Goal: Contribute content: Contribute content

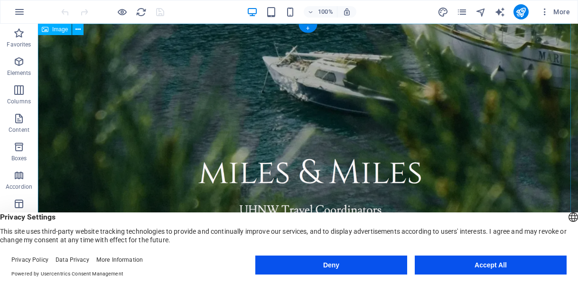
click at [507, 267] on button "Accept All" at bounding box center [491, 265] width 152 height 19
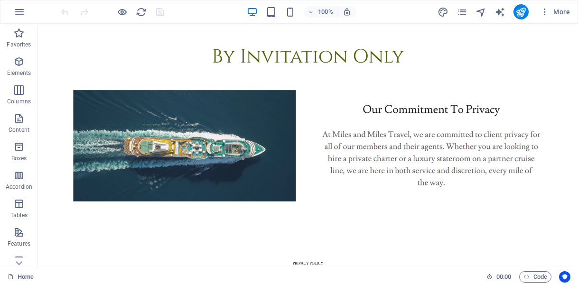
scroll to position [340, 0]
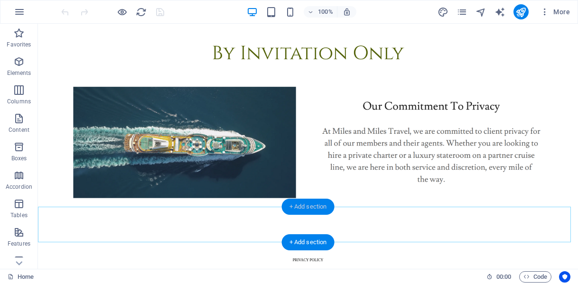
click at [308, 209] on div "+ Add section" at bounding box center [308, 207] width 53 height 16
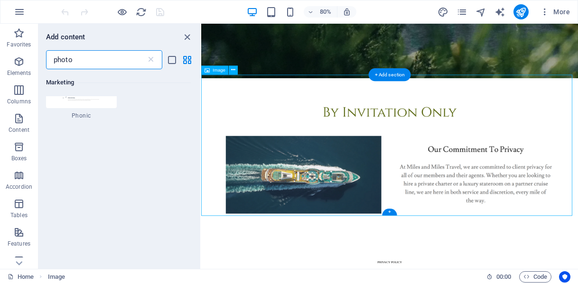
scroll to position [0, 0]
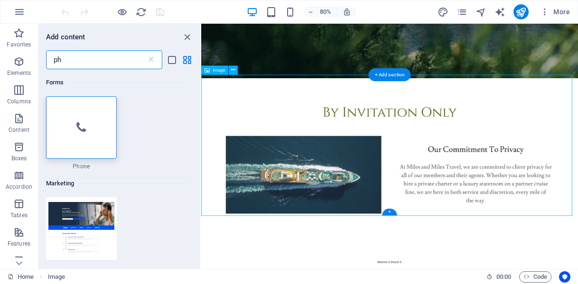
type input "p"
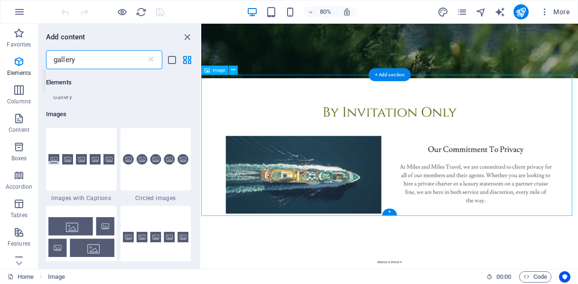
scroll to position [41, 0]
type input "gallery"
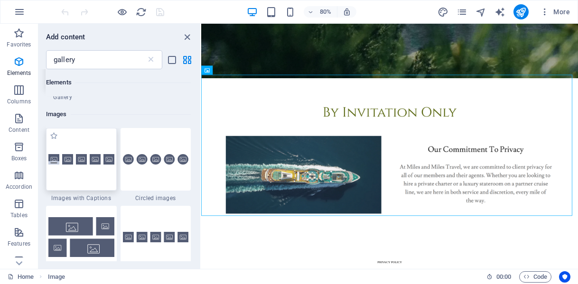
click at [64, 170] on div at bounding box center [81, 159] width 71 height 63
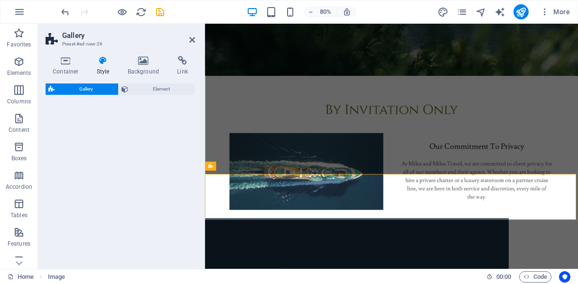
scroll to position [287, 0]
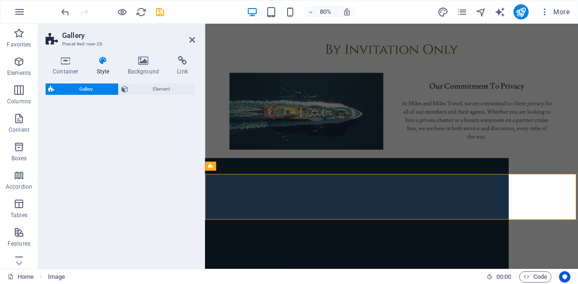
select select "rem"
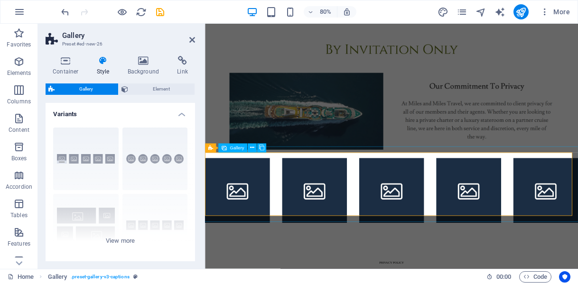
click at [258, 228] on li at bounding box center [245, 232] width 81 height 81
click at [192, 38] on icon at bounding box center [192, 40] width 6 height 8
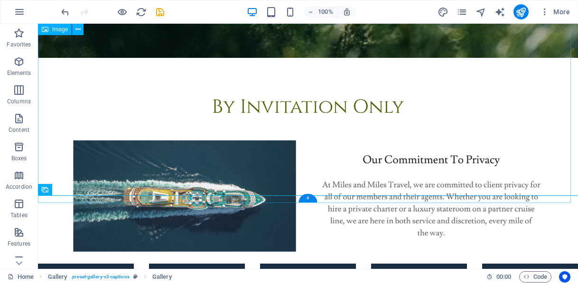
scroll to position [340, 0]
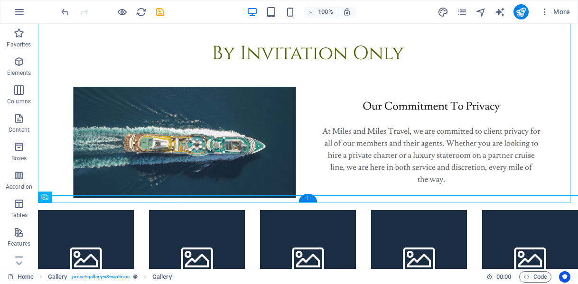
click at [309, 196] on div "+" at bounding box center [308, 198] width 19 height 9
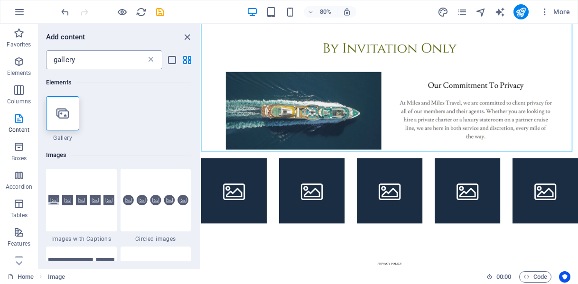
click at [151, 58] on icon at bounding box center [150, 59] width 9 height 9
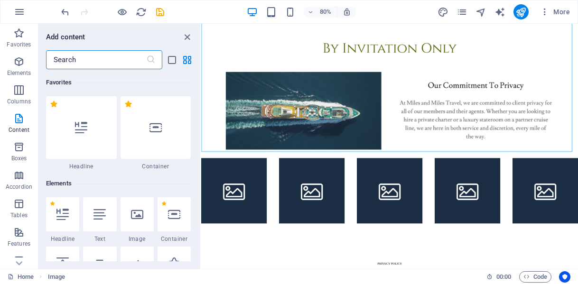
click at [74, 60] on input "text" at bounding box center [96, 59] width 100 height 19
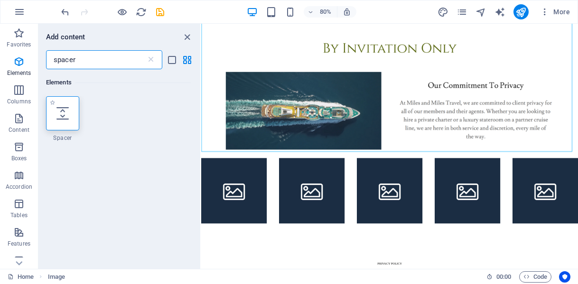
type input "spacer"
click at [64, 113] on icon at bounding box center [63, 113] width 12 height 12
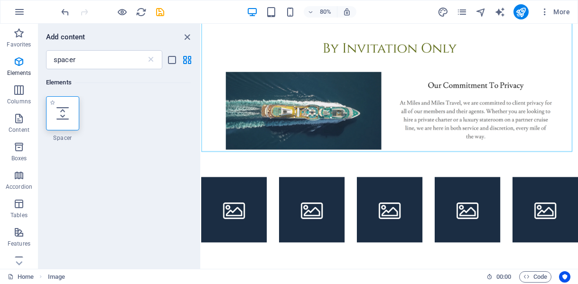
select select "px"
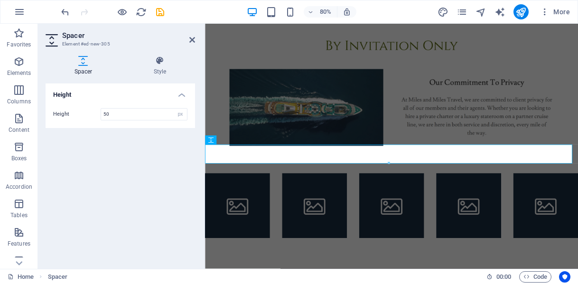
scroll to position [296, 0]
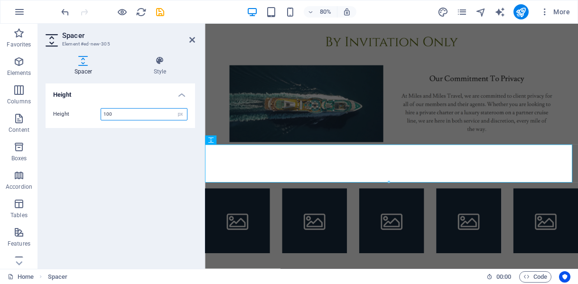
click at [115, 117] on input "100" at bounding box center [144, 114] width 86 height 11
type input "1"
type input "50"
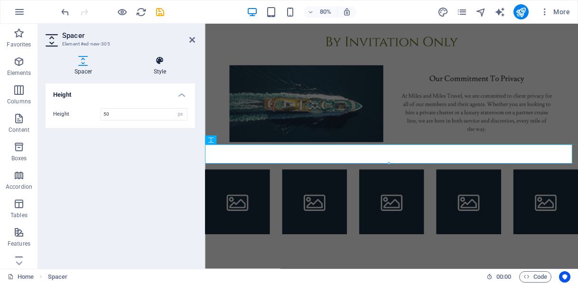
click at [158, 65] on icon at bounding box center [160, 60] width 70 height 9
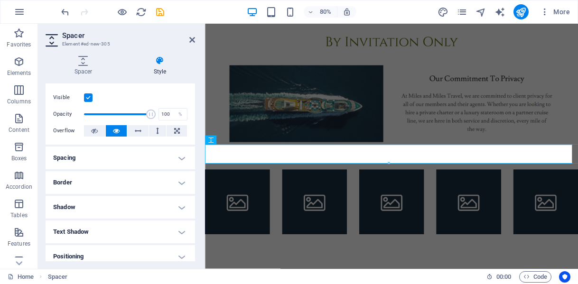
scroll to position [0, 0]
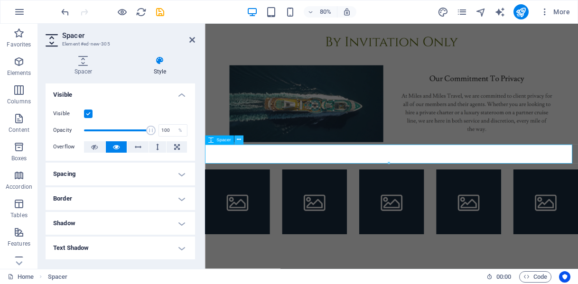
click at [242, 143] on button at bounding box center [239, 140] width 9 height 9
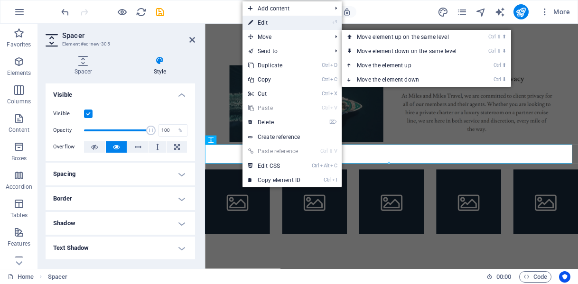
click at [272, 28] on link "⏎ Edit" at bounding box center [275, 23] width 64 height 14
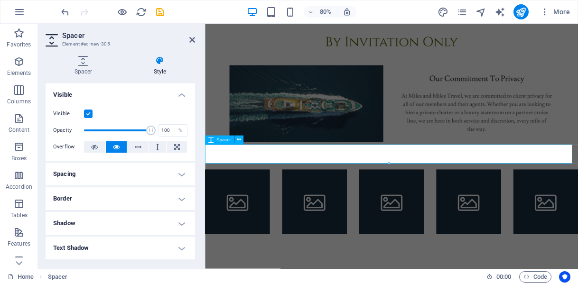
click at [260, 185] on div at bounding box center [438, 195] width 467 height 24
click at [159, 65] on icon at bounding box center [160, 60] width 70 height 9
click at [180, 95] on h4 "Visible" at bounding box center [121, 92] width 150 height 17
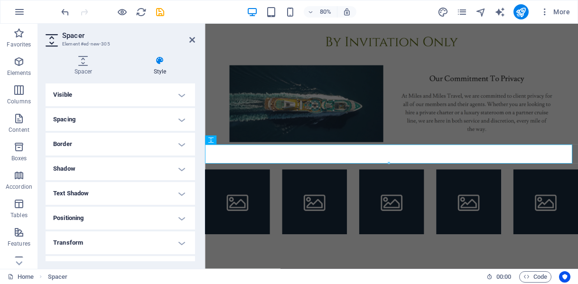
click at [180, 144] on h4 "Border" at bounding box center [121, 144] width 150 height 23
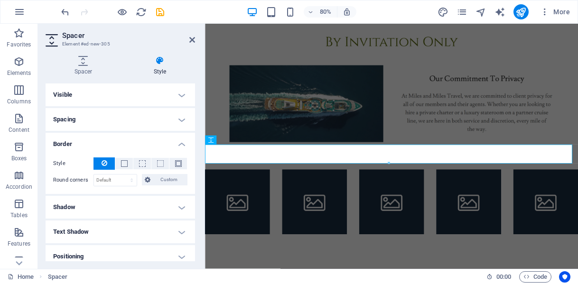
click at [180, 144] on h4 "Border" at bounding box center [121, 141] width 150 height 17
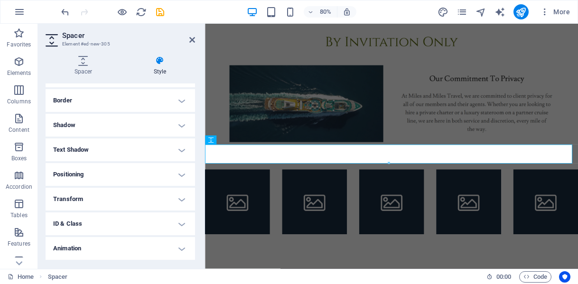
scroll to position [66, 0]
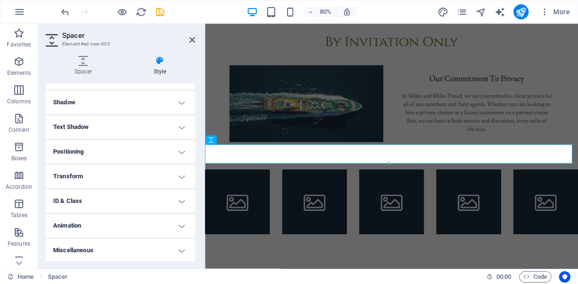
click at [182, 246] on h4 "Miscellaneous" at bounding box center [121, 250] width 150 height 23
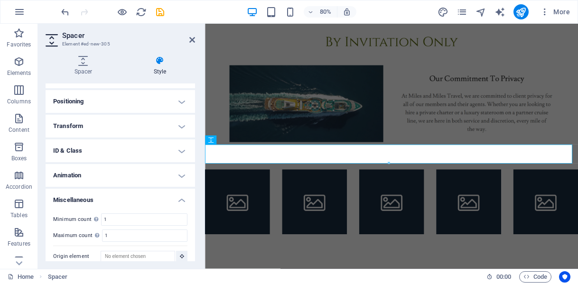
scroll to position [125, 0]
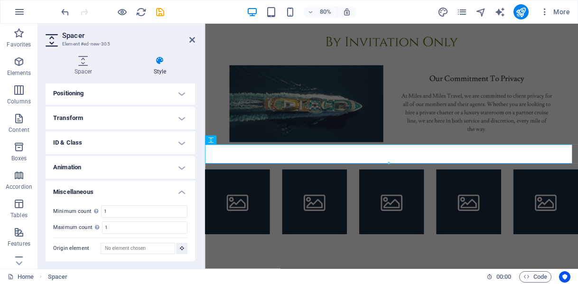
click at [162, 62] on icon at bounding box center [160, 60] width 70 height 9
click at [83, 61] on icon at bounding box center [83, 60] width 75 height 9
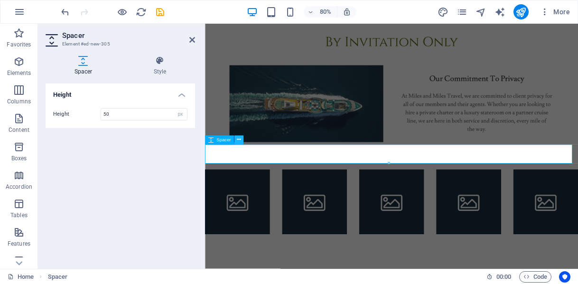
click at [240, 136] on icon at bounding box center [239, 140] width 4 height 8
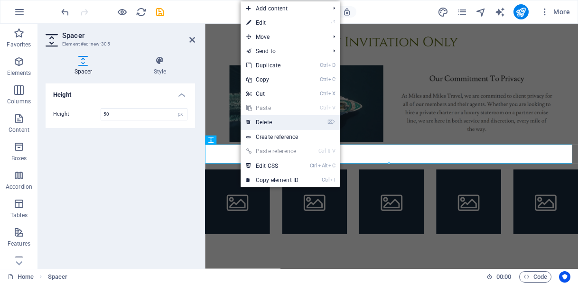
click at [286, 122] on link "⌦ Delete" at bounding box center [273, 122] width 64 height 14
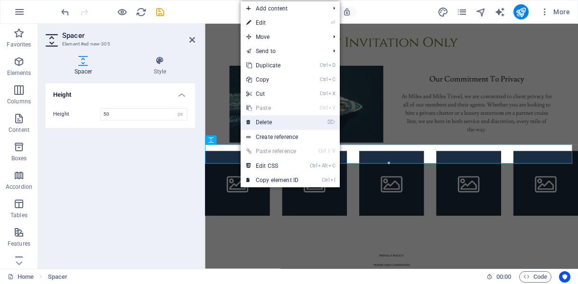
scroll to position [340, 0]
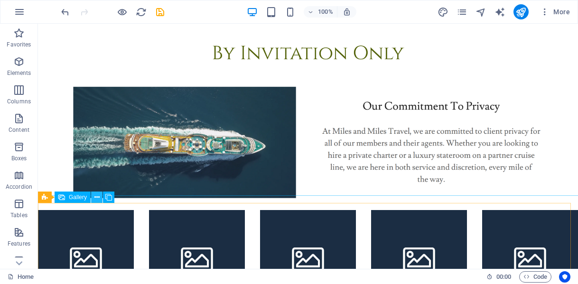
click at [97, 194] on icon at bounding box center [96, 198] width 5 height 10
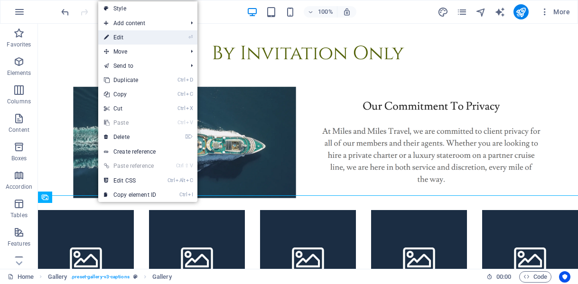
click at [138, 40] on link "⏎ Edit" at bounding box center [130, 37] width 64 height 14
select select "4"
select select "px"
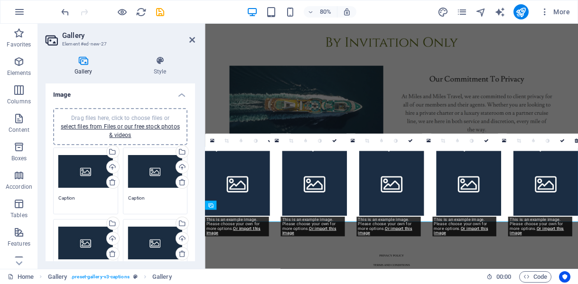
scroll to position [287, 0]
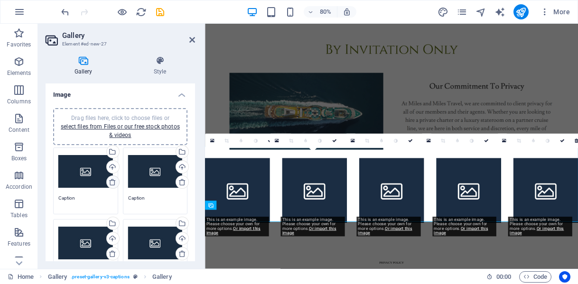
click at [109, 181] on icon at bounding box center [113, 183] width 8 height 8
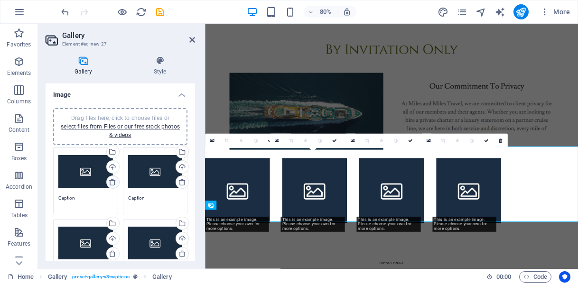
click at [109, 181] on icon at bounding box center [113, 183] width 8 height 8
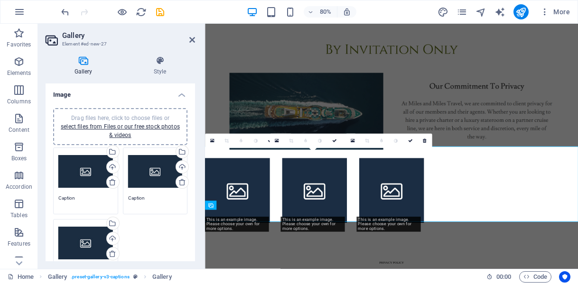
click at [115, 130] on div "Drag files here, click to choose files or select files from Files or our free s…" at bounding box center [120, 127] width 123 height 26
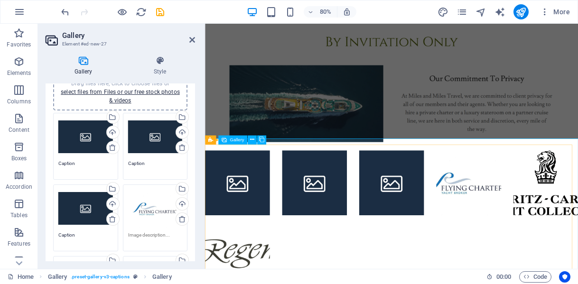
scroll to position [33, 0]
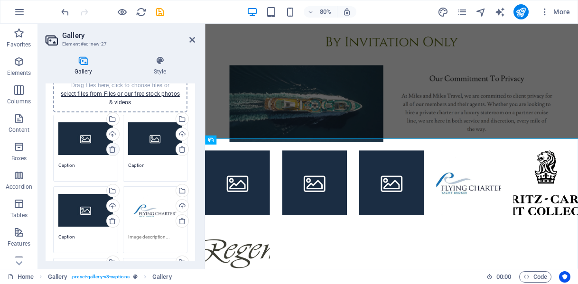
click at [113, 148] on icon at bounding box center [113, 150] width 8 height 8
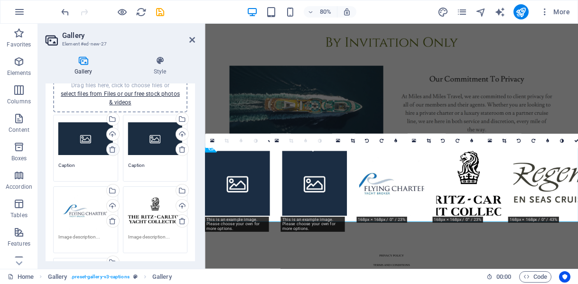
scroll to position [287, 0]
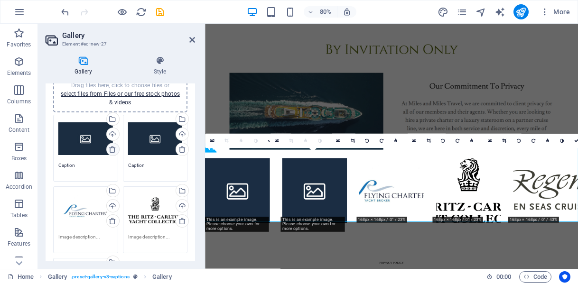
click at [113, 148] on icon at bounding box center [113, 150] width 8 height 8
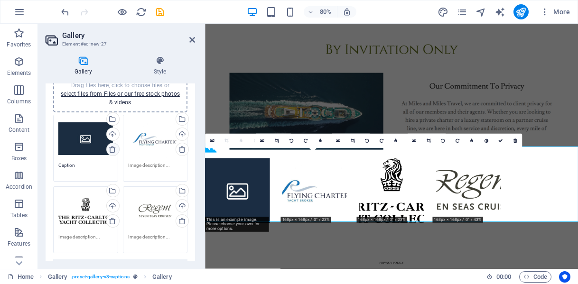
click at [113, 148] on icon at bounding box center [113, 150] width 8 height 8
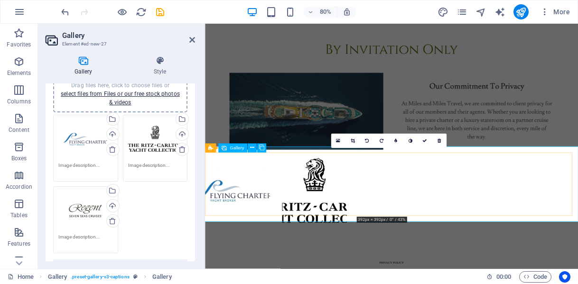
drag, startPoint x: 414, startPoint y: 217, endPoint x: 608, endPoint y: 200, distance: 194.9
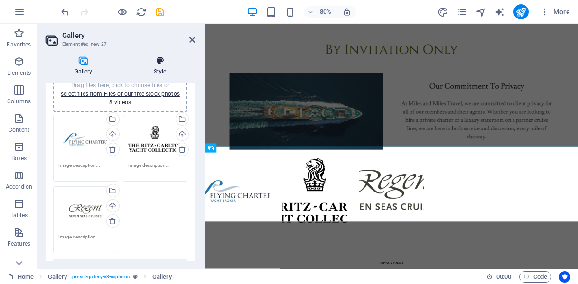
click at [157, 64] on icon at bounding box center [160, 60] width 70 height 9
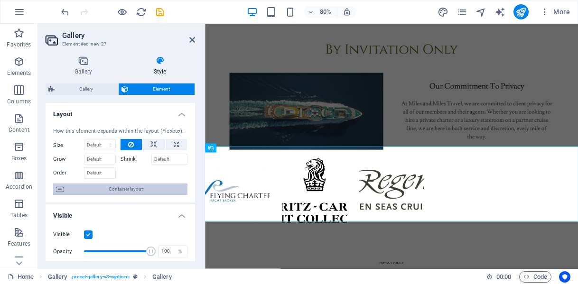
click at [116, 189] on span "Container layout" at bounding box center [125, 189] width 118 height 11
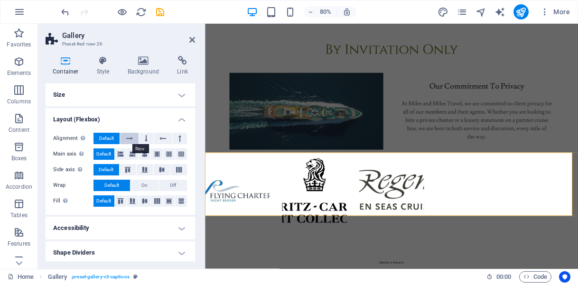
click at [121, 140] on button at bounding box center [129, 138] width 18 height 11
click at [147, 137] on button at bounding box center [146, 138] width 14 height 11
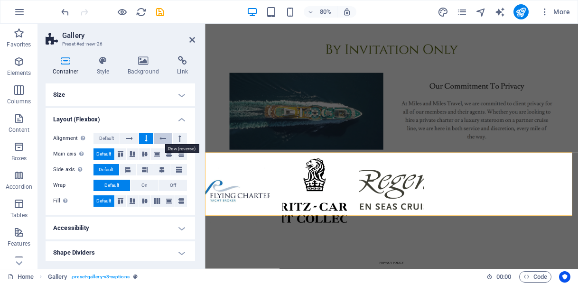
click at [161, 136] on icon at bounding box center [163, 138] width 7 height 11
click at [173, 136] on button at bounding box center [180, 138] width 14 height 11
click at [104, 137] on span "Default" at bounding box center [106, 138] width 15 height 11
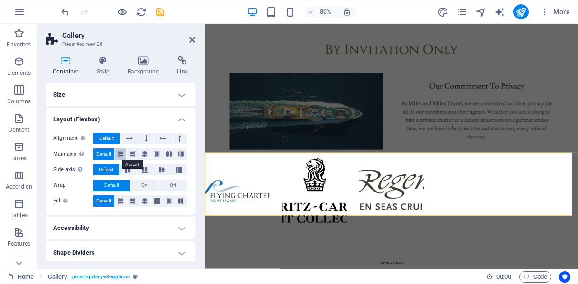
click at [121, 153] on icon at bounding box center [121, 154] width 6 height 11
click at [158, 154] on icon at bounding box center [157, 154] width 6 height 11
click at [106, 152] on span "Default" at bounding box center [103, 154] width 15 height 11
click at [170, 186] on span "Off" at bounding box center [173, 185] width 6 height 11
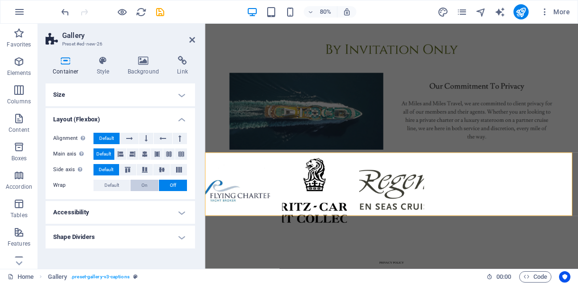
click at [136, 186] on button "On" at bounding box center [145, 185] width 28 height 11
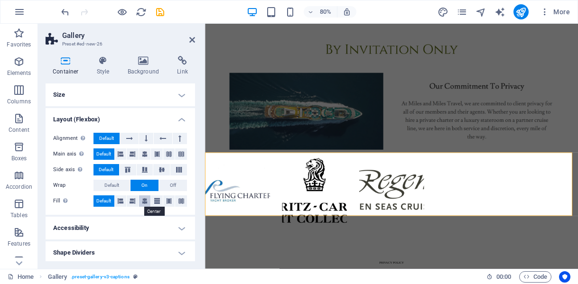
click at [146, 202] on icon at bounding box center [145, 201] width 6 height 11
click at [107, 200] on span "Default" at bounding box center [103, 201] width 15 height 11
click at [111, 189] on span "Default" at bounding box center [111, 185] width 15 height 11
click at [180, 116] on h4 "Layout (Flexbox)" at bounding box center [121, 116] width 150 height 17
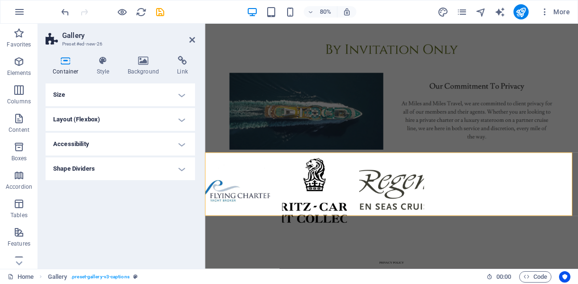
click at [184, 96] on h4 "Size" at bounding box center [121, 95] width 150 height 23
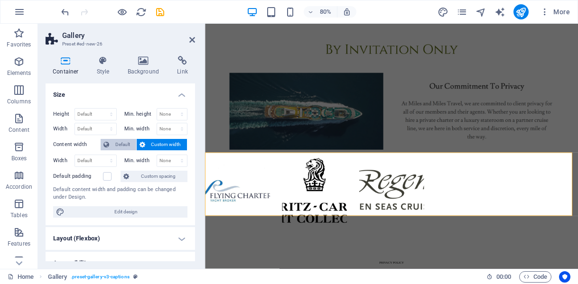
click at [122, 145] on span "Default" at bounding box center [122, 144] width 21 height 11
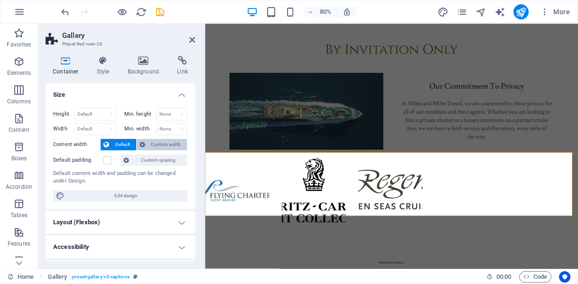
click at [161, 143] on span "Custom width" at bounding box center [166, 144] width 37 height 11
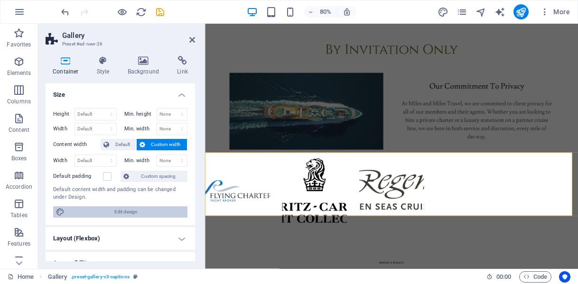
click at [128, 208] on span "Edit design" at bounding box center [125, 212] width 117 height 11
select select "rem"
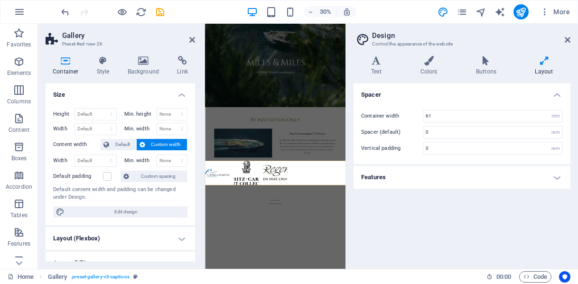
scroll to position [0, 0]
click at [454, 135] on input "0" at bounding box center [493, 132] width 139 height 11
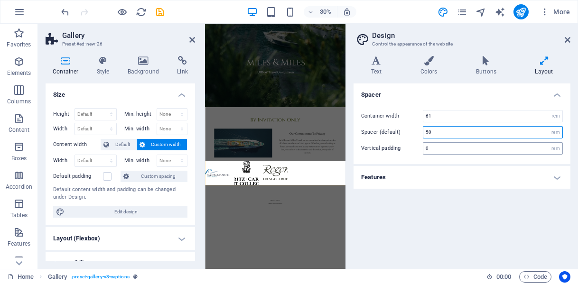
type input "50"
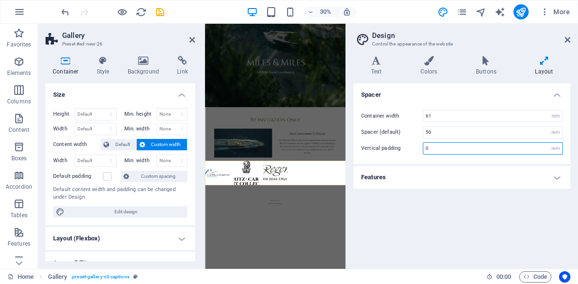
click at [430, 149] on input "0" at bounding box center [493, 148] width 139 height 11
type input "50"
click at [560, 174] on h4 "Features" at bounding box center [462, 177] width 217 height 23
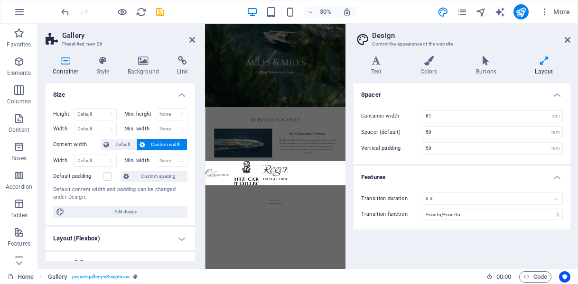
click at [472, 240] on div "Spacer Container width 61 rem px Spacer (default) 50 rem Vertical padding 50 re…" at bounding box center [462, 173] width 217 height 178
click at [379, 57] on icon at bounding box center [377, 60] width 46 height 9
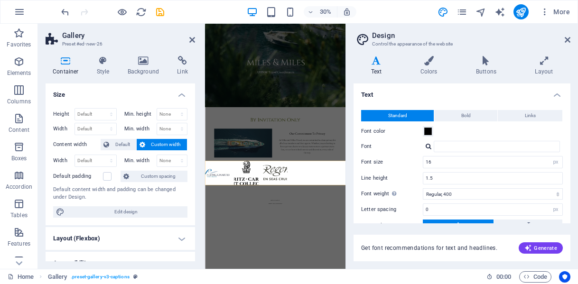
scroll to position [37, 0]
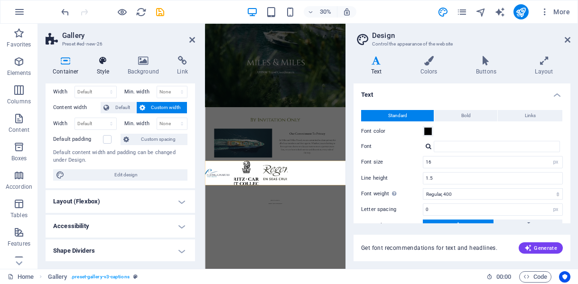
click at [102, 64] on icon at bounding box center [103, 60] width 27 height 9
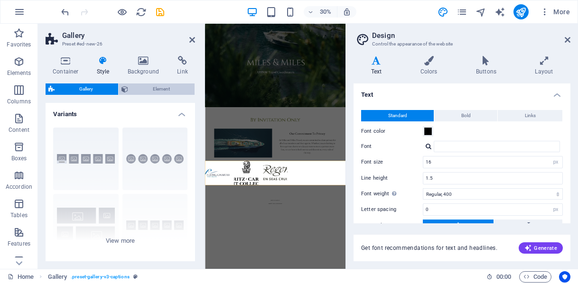
click at [158, 90] on span "Element" at bounding box center [161, 89] width 61 height 11
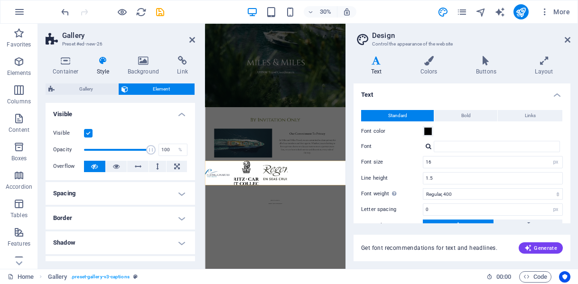
click at [179, 191] on h4 "Spacing" at bounding box center [121, 193] width 150 height 23
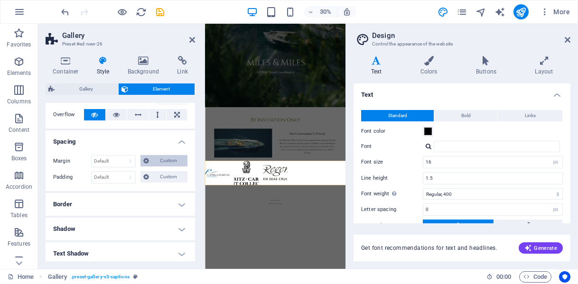
scroll to position [0, 0]
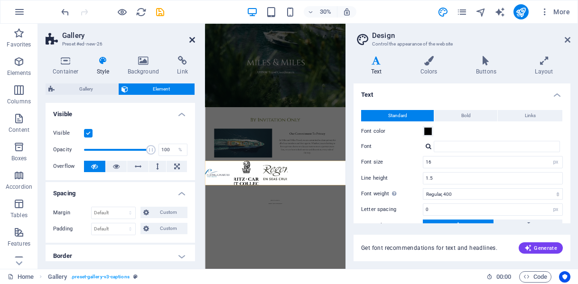
click at [192, 41] on icon at bounding box center [192, 40] width 6 height 8
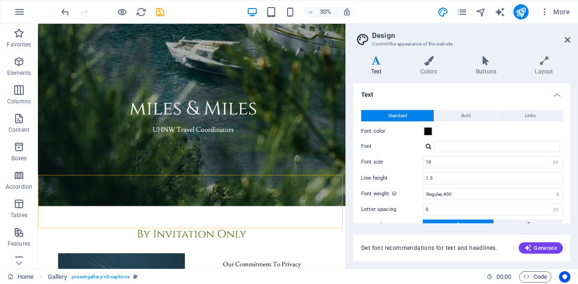
scroll to position [224, 0]
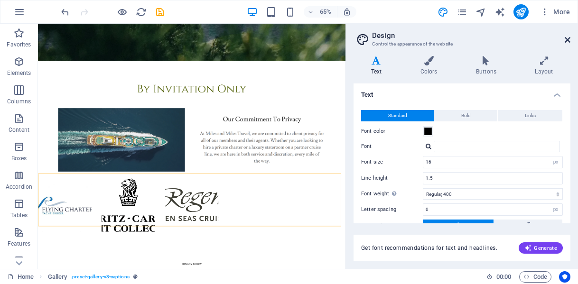
click at [569, 41] on icon at bounding box center [568, 40] width 6 height 8
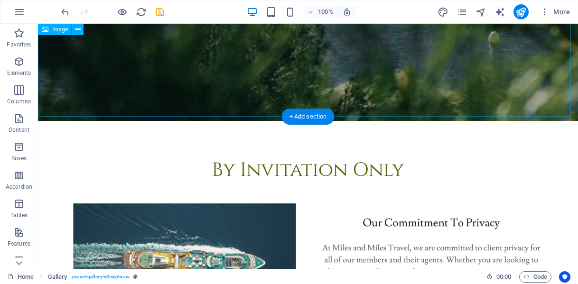
scroll to position [435, 0]
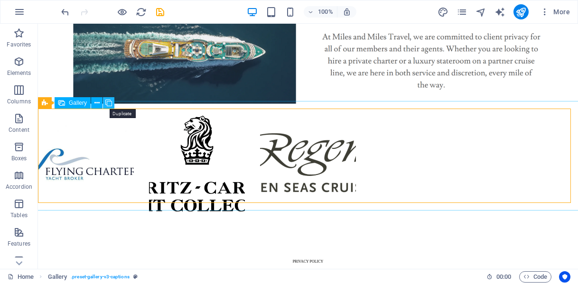
click at [108, 103] on icon at bounding box center [108, 103] width 7 height 10
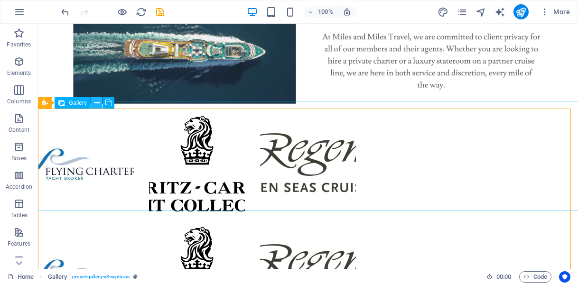
click at [97, 103] on icon at bounding box center [96, 103] width 5 height 10
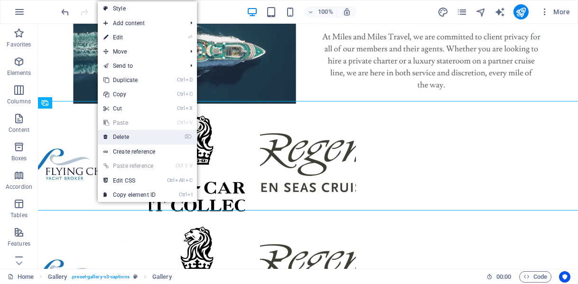
click at [130, 134] on link "⌦ Delete" at bounding box center [130, 137] width 64 height 14
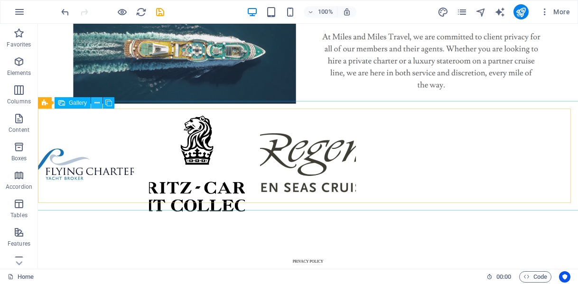
click at [97, 102] on icon at bounding box center [96, 103] width 5 height 10
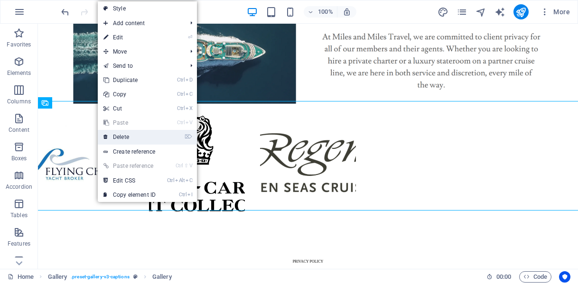
click at [132, 139] on link "⌦ Delete" at bounding box center [130, 137] width 64 height 14
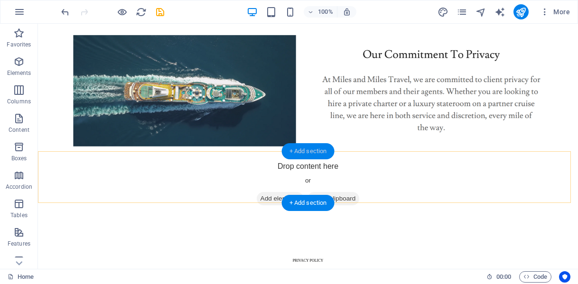
click at [311, 151] on div "+ Add section" at bounding box center [308, 151] width 53 height 16
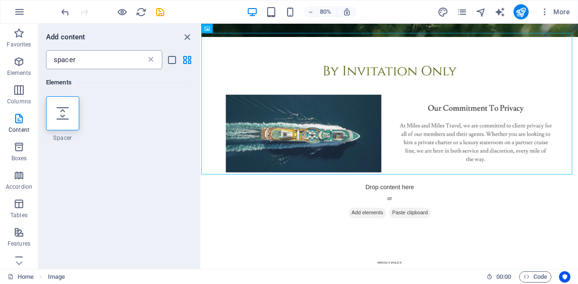
click at [152, 60] on icon at bounding box center [150, 59] width 9 height 9
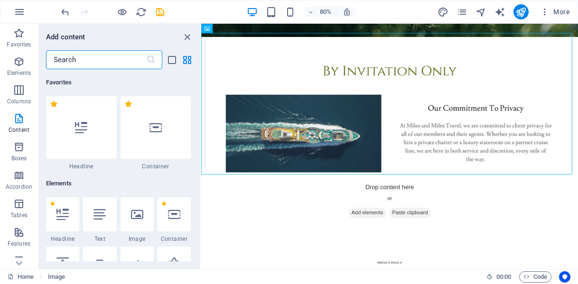
click at [100, 61] on input "text" at bounding box center [96, 59] width 100 height 19
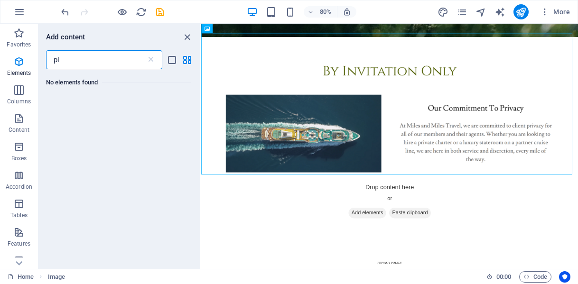
type input "p"
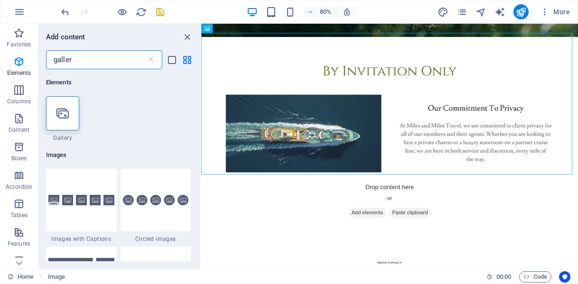
type input "gallery"
select select "4"
select select "%"
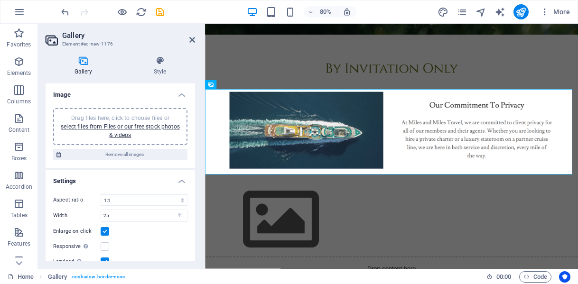
scroll to position [366, 0]
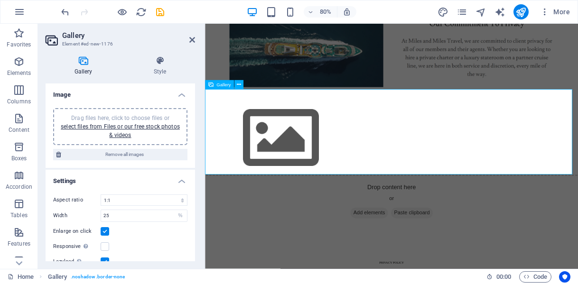
click at [294, 174] on img at bounding box center [300, 166] width 190 height 107
click at [124, 127] on link "select files from Files or our free stock photos & videos" at bounding box center [120, 130] width 119 height 15
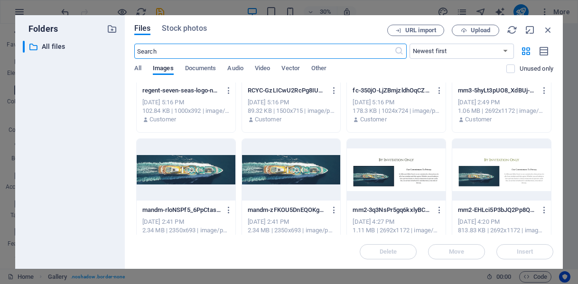
scroll to position [0, 0]
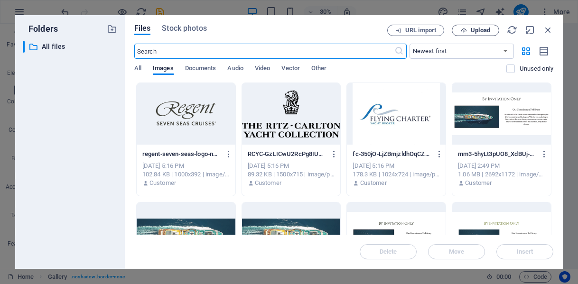
click at [480, 32] on span "Upload" at bounding box center [480, 31] width 19 height 6
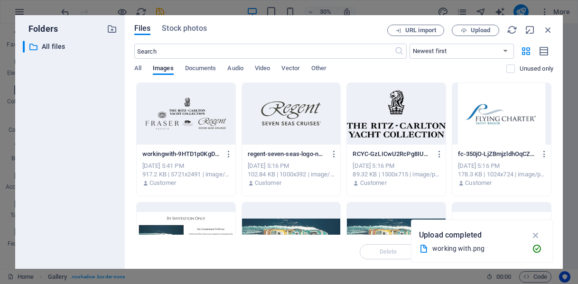
click at [181, 115] on div at bounding box center [186, 114] width 99 height 62
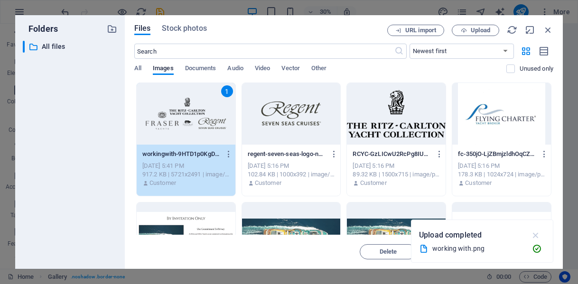
click at [538, 234] on icon "button" at bounding box center [536, 235] width 11 height 10
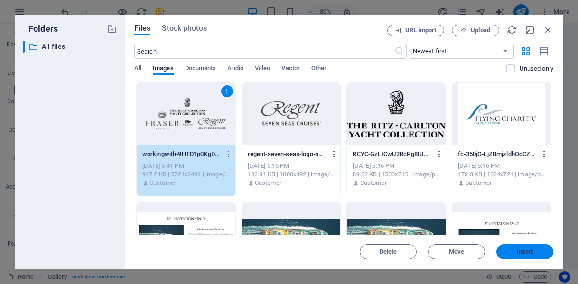
click at [521, 256] on button "Insert" at bounding box center [525, 252] width 57 height 15
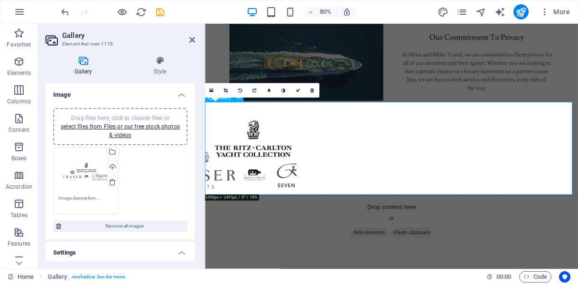
scroll to position [256, 0]
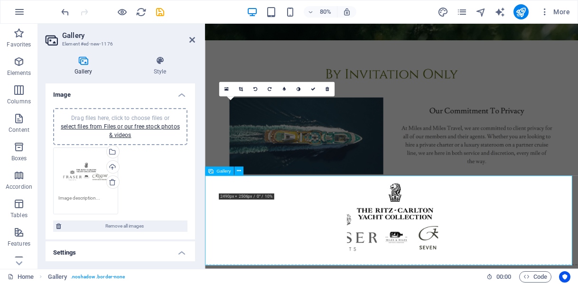
drag, startPoint x: 267, startPoint y: 191, endPoint x: 445, endPoint y: 276, distance: 197.1
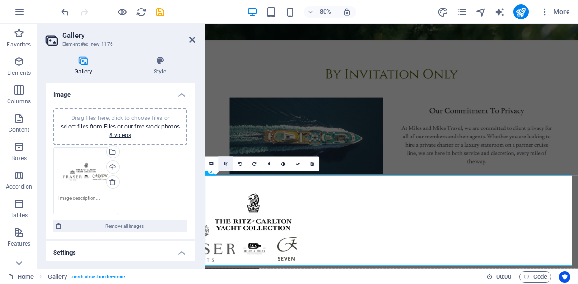
click at [227, 166] on icon at bounding box center [226, 164] width 4 height 5
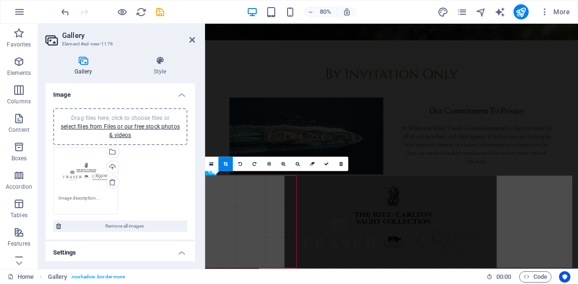
drag, startPoint x: 265, startPoint y: 214, endPoint x: 275, endPoint y: 241, distance: 28.6
click at [425, 216] on div at bounding box center [390, 222] width 212 height 93
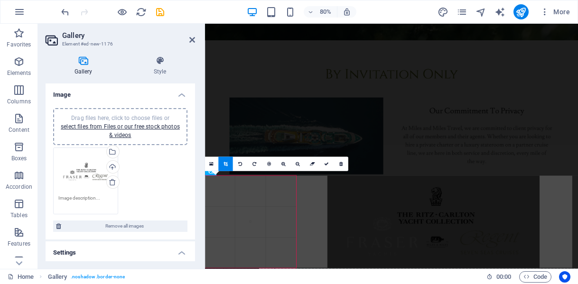
drag, startPoint x: 288, startPoint y: 218, endPoint x: 442, endPoint y: 219, distance: 154.3
click at [442, 219] on div at bounding box center [434, 222] width 212 height 93
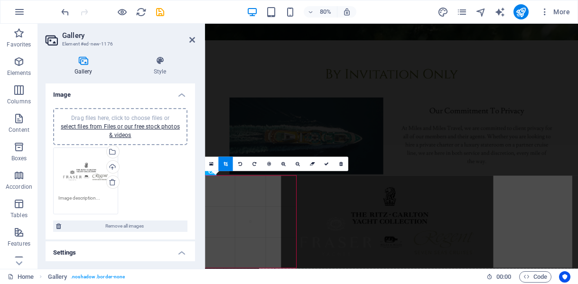
drag, startPoint x: 265, startPoint y: 214, endPoint x: 361, endPoint y: 213, distance: 96.4
click at [361, 213] on div at bounding box center [387, 222] width 212 height 93
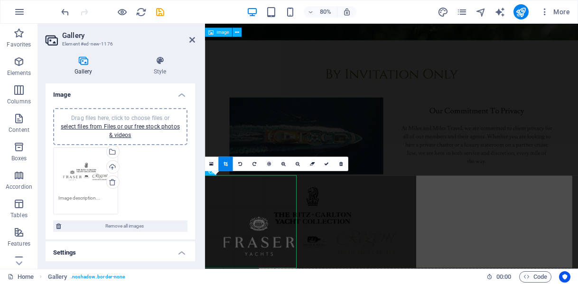
click at [447, 188] on figure at bounding box center [438, 134] width 467 height 178
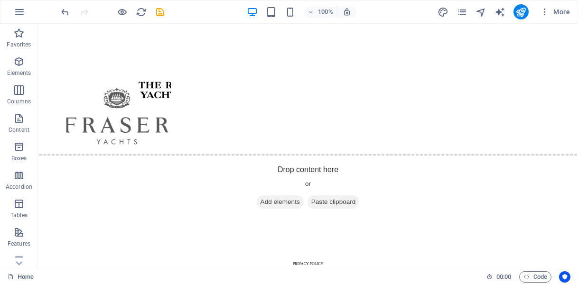
scroll to position [523, 0]
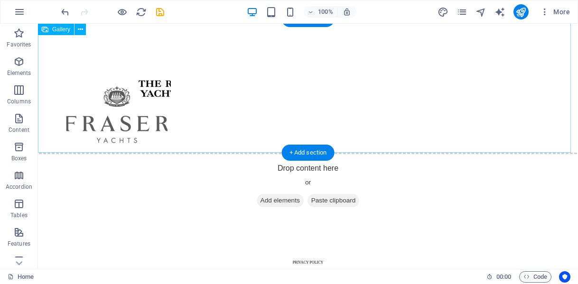
click at [124, 103] on li at bounding box center [105, 94] width 136 height 136
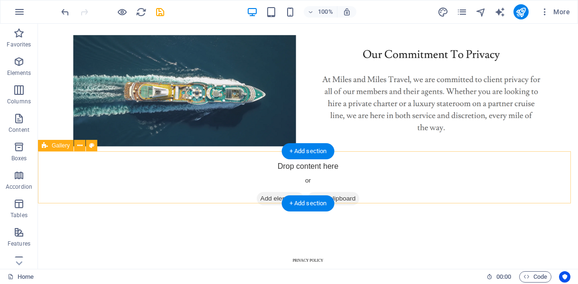
click at [281, 193] on span "Add elements" at bounding box center [280, 198] width 47 height 13
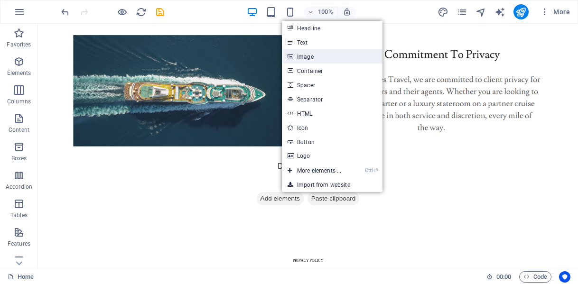
click at [329, 55] on link "Image" at bounding box center [332, 56] width 101 height 14
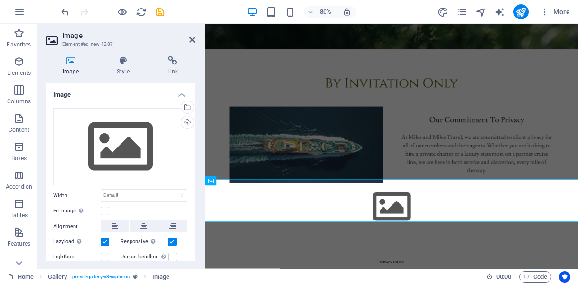
click at [73, 67] on h4 "Image" at bounding box center [73, 66] width 54 height 20
click at [184, 119] on div "Upload" at bounding box center [186, 123] width 14 height 14
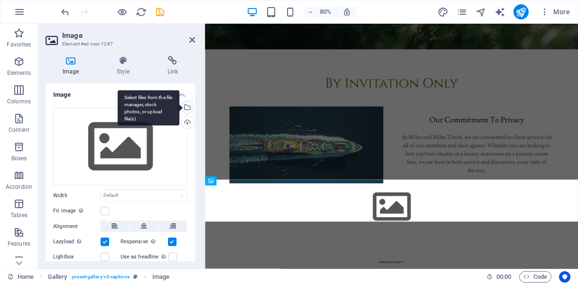
click at [188, 104] on div "Select files from the file manager, stock photos, or upload file(s)" at bounding box center [186, 108] width 14 height 14
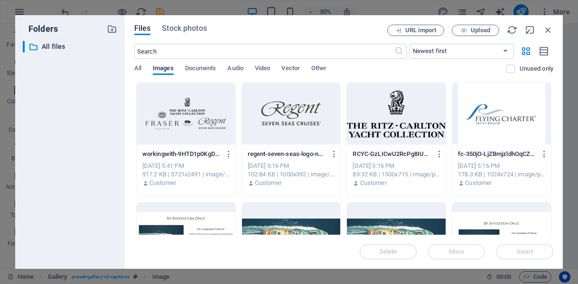
click at [186, 119] on div at bounding box center [186, 114] width 99 height 62
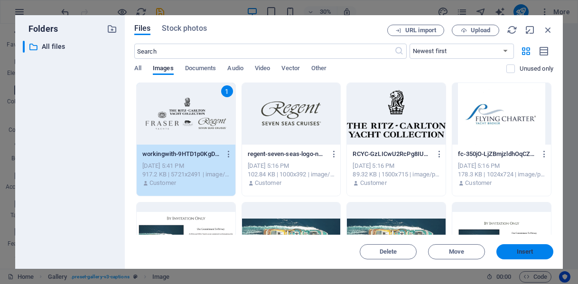
click at [528, 250] on span "Insert" at bounding box center [525, 252] width 17 height 6
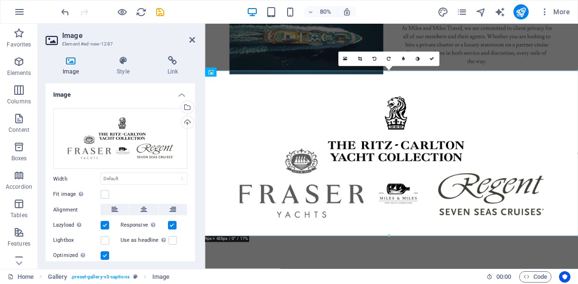
scroll to position [398, 0]
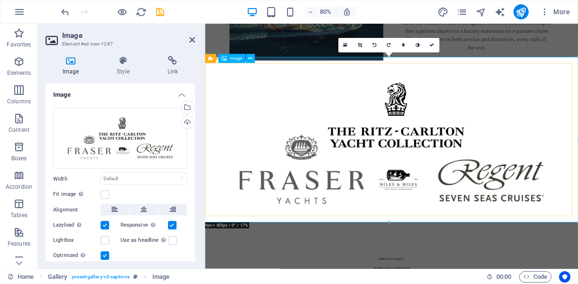
click at [439, 216] on figure at bounding box center [439, 174] width 482 height 203
click at [363, 46] on link at bounding box center [360, 45] width 14 height 14
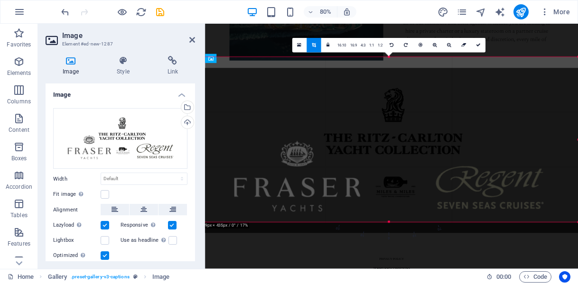
drag, startPoint x: 374, startPoint y: 99, endPoint x: 375, endPoint y: 113, distance: 13.8
click at [375, 113] on div at bounding box center [388, 150] width 379 height 165
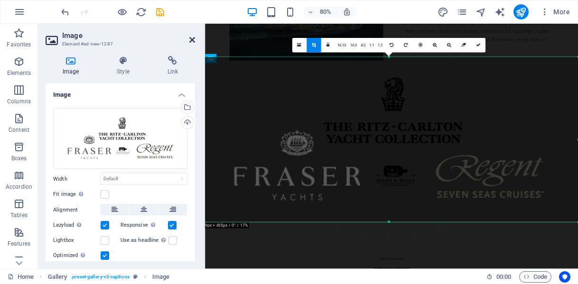
click at [191, 38] on icon at bounding box center [192, 40] width 6 height 8
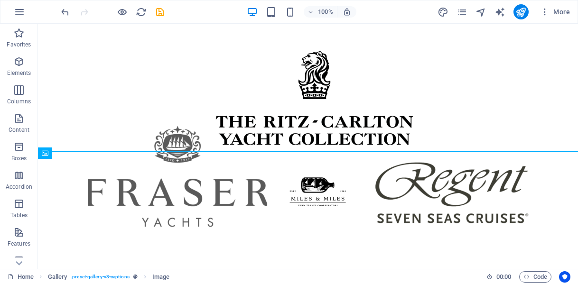
scroll to position [537, 0]
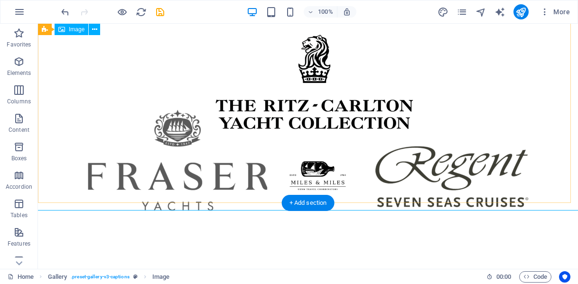
click at [355, 180] on figure at bounding box center [308, 123] width 556 height 235
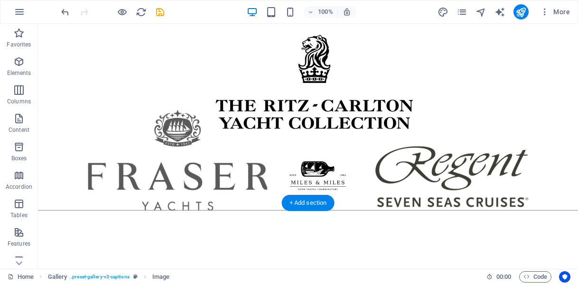
click at [97, 31] on figure at bounding box center [308, 123] width 556 height 235
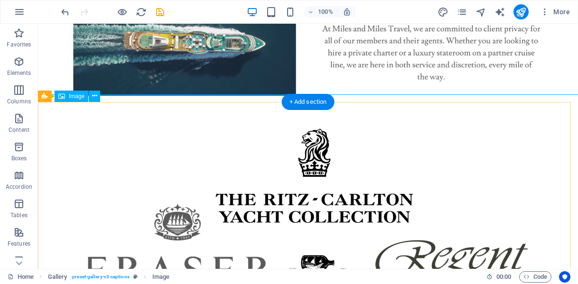
scroll to position [441, 0]
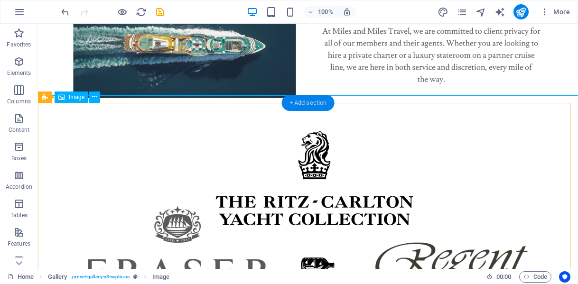
click at [318, 100] on div "+ Add section" at bounding box center [308, 103] width 53 height 16
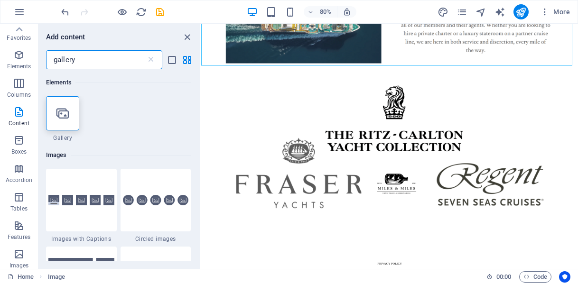
scroll to position [0, 0]
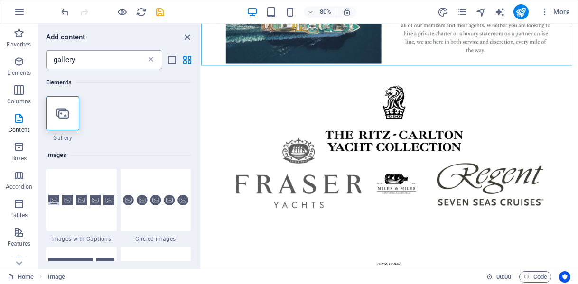
click at [152, 60] on icon at bounding box center [150, 59] width 9 height 9
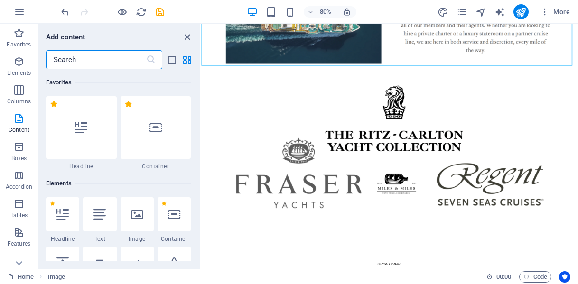
click at [91, 60] on input "text" at bounding box center [96, 59] width 100 height 19
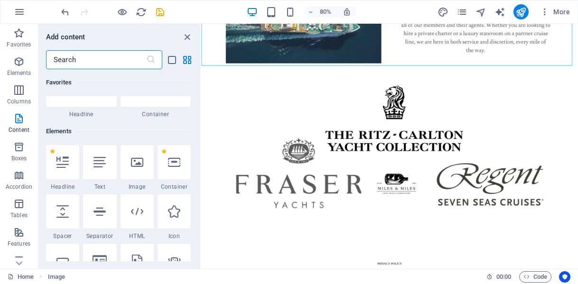
scroll to position [54, 0]
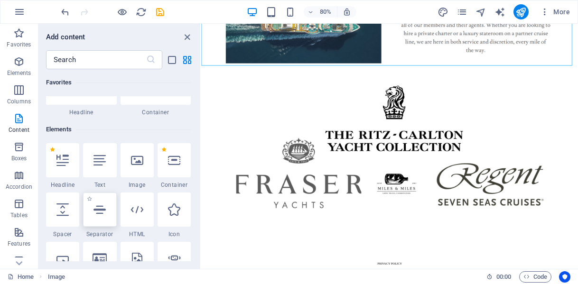
click at [101, 209] on icon at bounding box center [100, 210] width 12 height 12
select select "%"
select select "px"
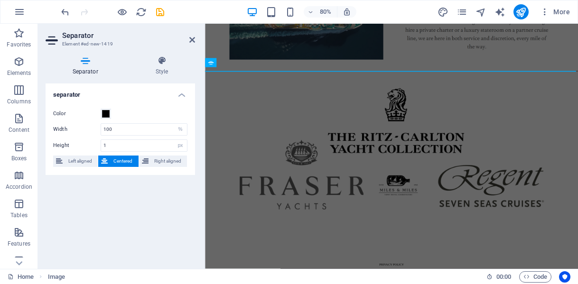
scroll to position [397, 0]
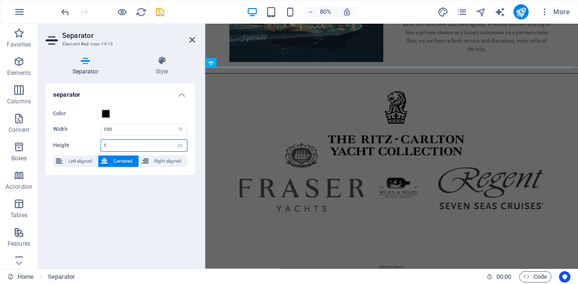
click at [123, 146] on input "1" at bounding box center [144, 145] width 86 height 11
type input "100"
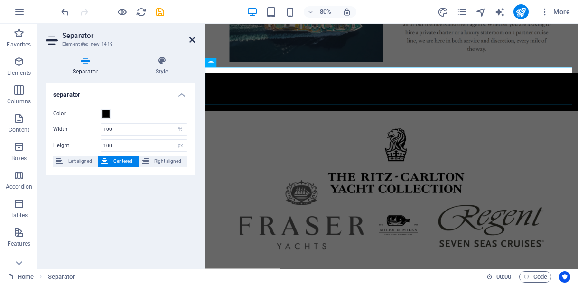
click at [190, 41] on icon at bounding box center [192, 40] width 6 height 8
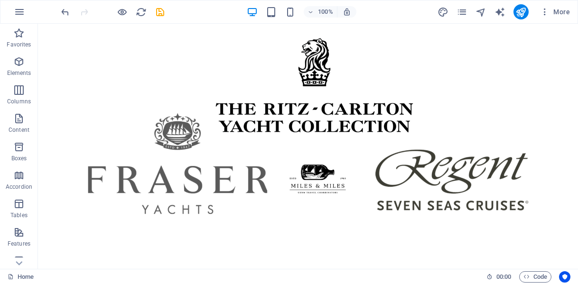
scroll to position [592, 0]
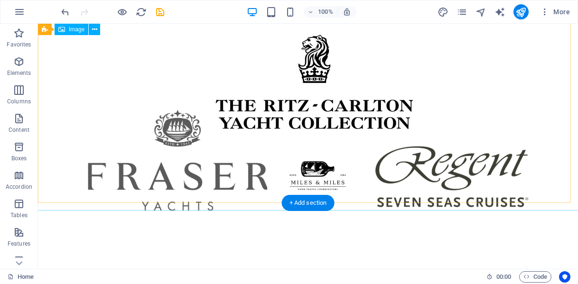
click at [347, 159] on figure at bounding box center [308, 123] width 556 height 235
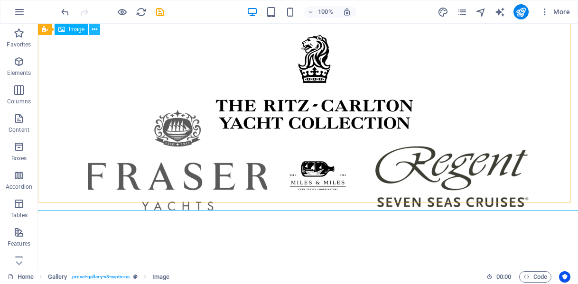
click at [97, 30] on icon at bounding box center [94, 30] width 5 height 10
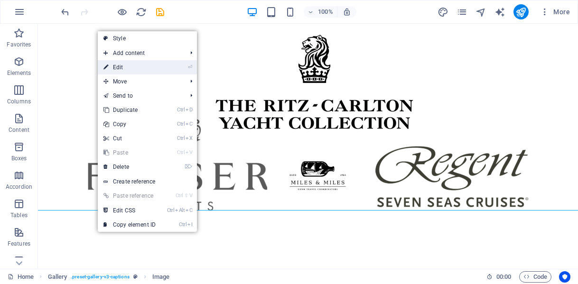
click at [118, 66] on link "⏎ Edit" at bounding box center [130, 67] width 64 height 14
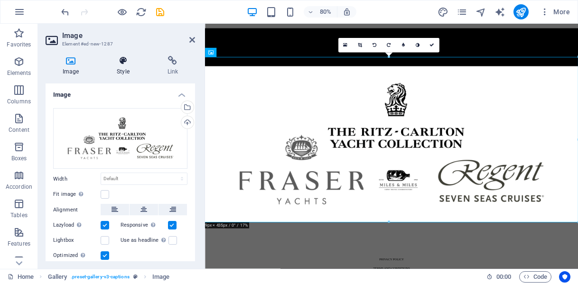
scroll to position [29, 0]
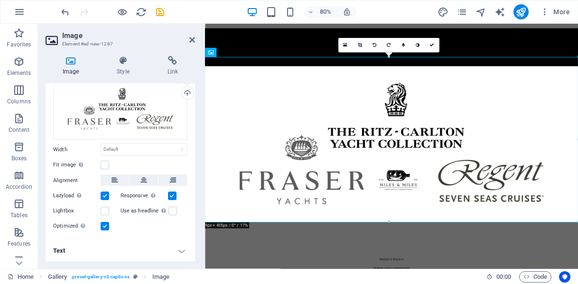
click at [181, 253] on h4 "Text" at bounding box center [121, 251] width 150 height 23
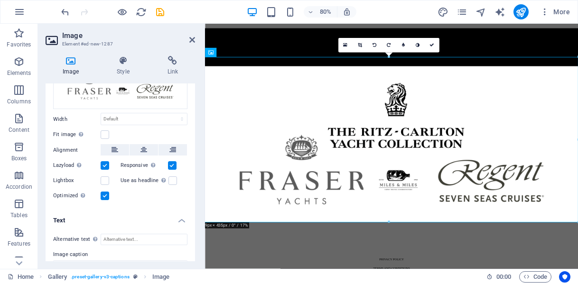
scroll to position [0, 0]
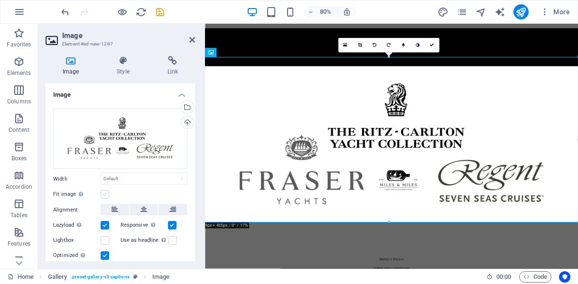
click at [105, 192] on label at bounding box center [105, 194] width 9 height 9
click at [0, 0] on input "Fit image Automatically fit image to a fixed width and height" at bounding box center [0, 0] width 0 height 0
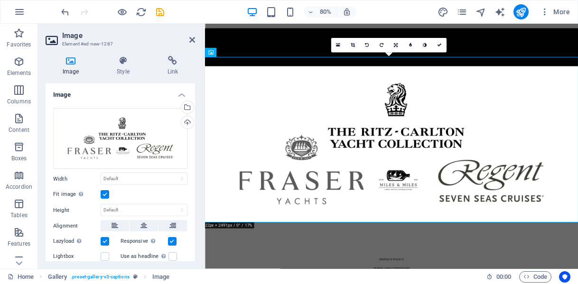
click at [105, 192] on label at bounding box center [105, 194] width 9 height 9
click at [0, 0] on input "Fit image Automatically fit image to a fixed width and height" at bounding box center [0, 0] width 0 height 0
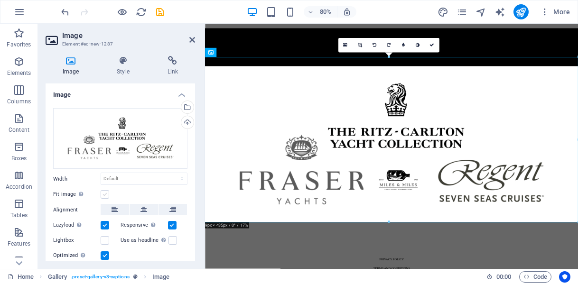
click at [105, 192] on label at bounding box center [105, 194] width 9 height 9
click at [0, 0] on input "Fit image Automatically fit image to a fixed width and height" at bounding box center [0, 0] width 0 height 0
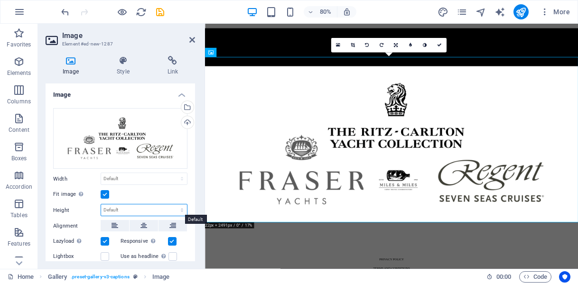
click at [123, 207] on select "Default auto px" at bounding box center [144, 210] width 86 height 11
click at [101, 205] on select "Default auto px" at bounding box center [144, 210] width 86 height 11
select select "DISABLED_OPTION_VALUE"
click at [113, 207] on select "Default auto px" at bounding box center [144, 210] width 86 height 11
click at [135, 193] on div "Fit image Automatically fit image to a fixed width and height" at bounding box center [120, 194] width 134 height 11
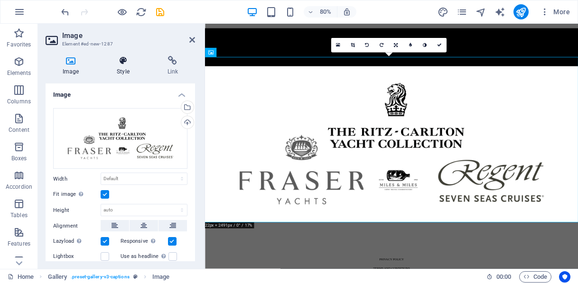
click at [121, 65] on icon at bounding box center [123, 60] width 47 height 9
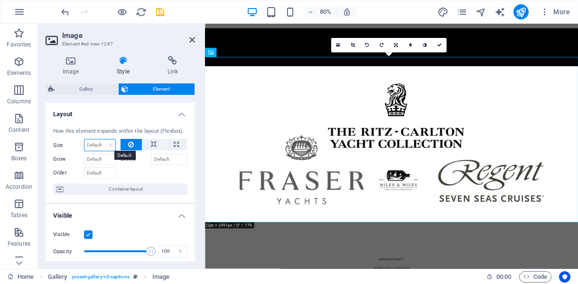
click at [97, 146] on select "Default auto px % 1/1 1/2 1/3 1/4 1/5 1/6 1/7 1/8 1/9 1/10" at bounding box center [100, 145] width 31 height 11
select select "1/10"
click at [101, 140] on select "Default auto px % 1/1 1/2 1/3 1/4 1/5 1/6 1/7 1/8 1/9 1/10" at bounding box center [100, 145] width 31 height 11
type input "10"
select select "%"
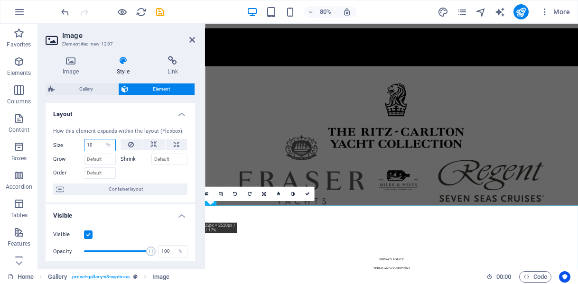
scroll to position [267, 0]
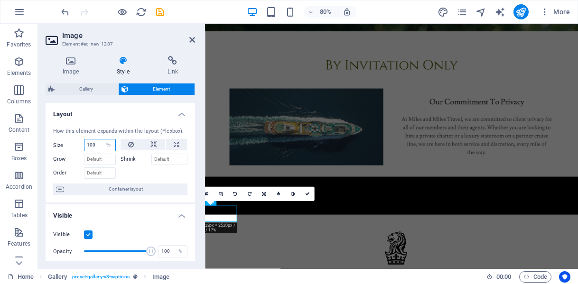
type input "100"
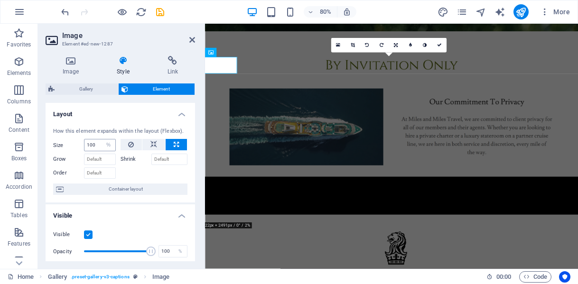
scroll to position [453, 0]
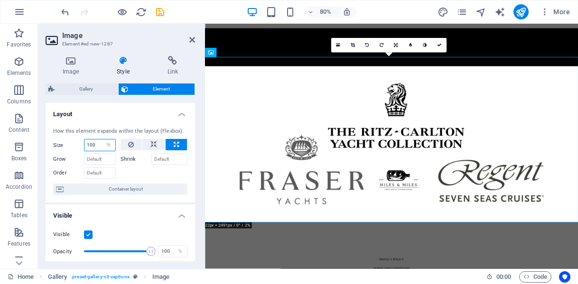
click at [97, 148] on input "100" at bounding box center [100, 145] width 31 height 11
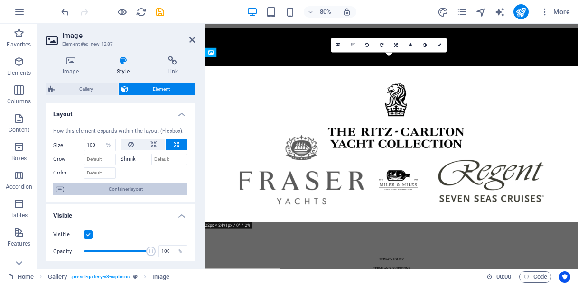
click at [139, 190] on span "Container layout" at bounding box center [125, 189] width 118 height 11
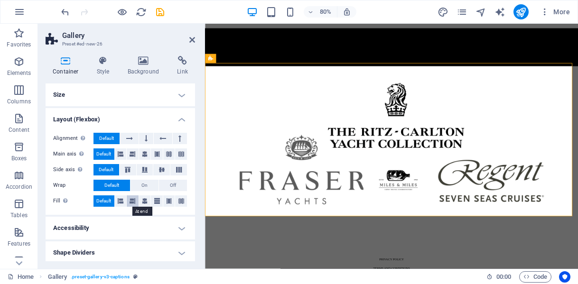
click at [131, 203] on icon at bounding box center [133, 201] width 6 height 11
click at [106, 203] on span "Default" at bounding box center [103, 201] width 15 height 11
click at [179, 118] on h4 "Layout (Flexbox)" at bounding box center [121, 116] width 150 height 17
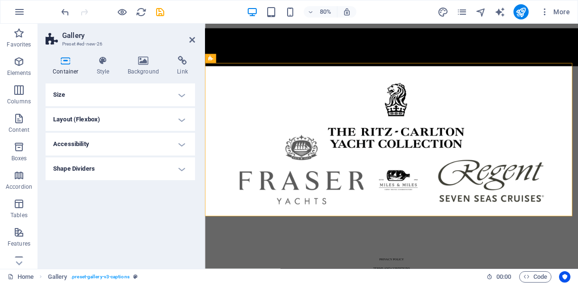
click at [123, 234] on div "Size Height Default px rem % vh vw Min. height None px rem % vh vw Width Defaul…" at bounding box center [121, 173] width 150 height 178
click at [179, 89] on h4 "Size" at bounding box center [121, 95] width 150 height 23
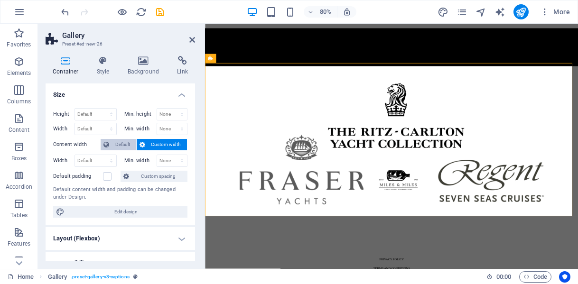
click at [129, 141] on span "Default" at bounding box center [122, 144] width 21 height 11
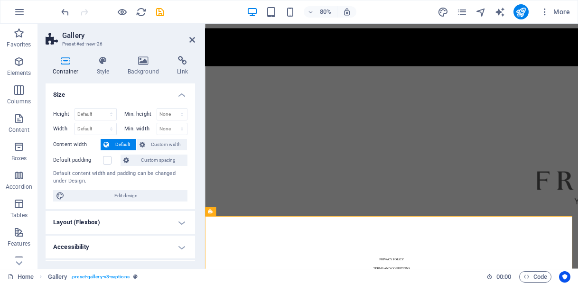
scroll to position [262, 0]
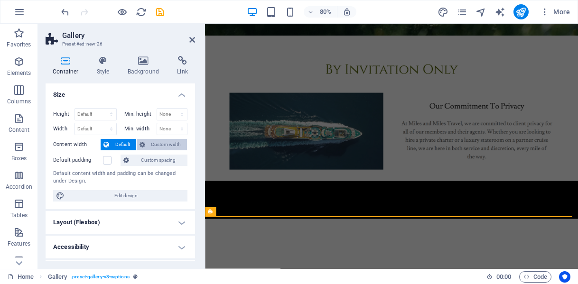
click at [165, 143] on span "Custom width" at bounding box center [166, 144] width 37 height 11
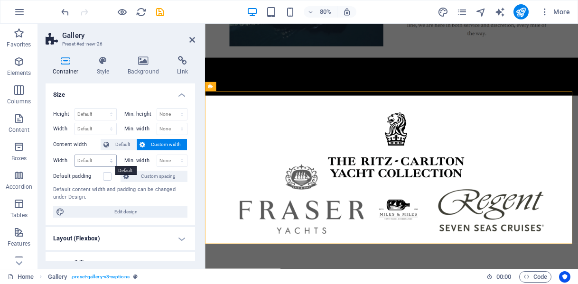
scroll to position [417, 0]
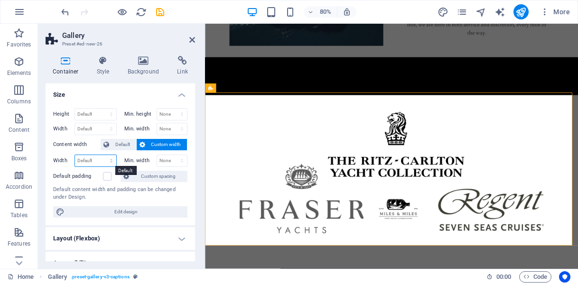
click at [93, 159] on select "Default px rem % em vh vw" at bounding box center [95, 160] width 41 height 11
select select "%"
click at [102, 155] on select "Default px rem % em vh vw" at bounding box center [95, 160] width 41 height 11
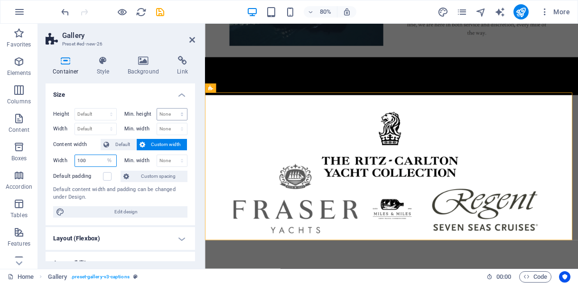
type input "100"
click at [165, 115] on select "None px rem % vh vw" at bounding box center [172, 114] width 30 height 11
click at [93, 116] on select "Default px rem % vh vw" at bounding box center [95, 114] width 41 height 11
select select "%"
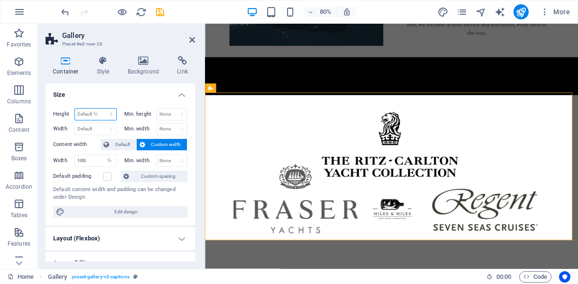
click at [102, 109] on select "Default px rem % vh vw" at bounding box center [95, 114] width 41 height 11
type input "50"
click at [164, 112] on select "None px rem % vh vw" at bounding box center [172, 114] width 30 height 11
click at [157, 109] on select "None px rem % vh vw" at bounding box center [172, 114] width 30 height 11
click at [134, 97] on h4 "Size" at bounding box center [121, 92] width 150 height 17
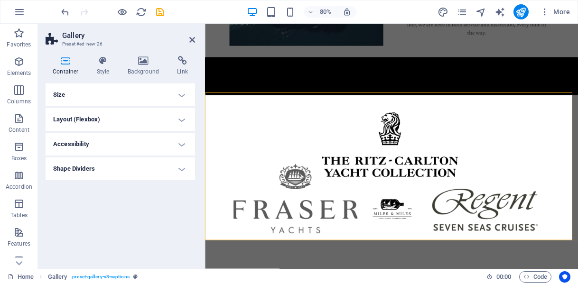
click at [180, 99] on h4 "Size" at bounding box center [121, 95] width 150 height 23
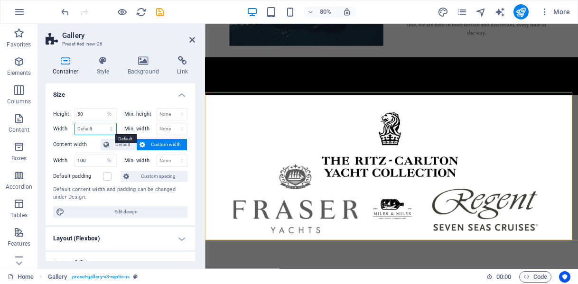
click at [103, 128] on select "Default px rem % em vh vw" at bounding box center [95, 128] width 41 height 11
select select "%"
click at [102, 123] on select "Default px rem % em vh vw" at bounding box center [95, 128] width 41 height 11
type input "100"
click at [169, 126] on select "None px rem % vh vw" at bounding box center [172, 128] width 30 height 11
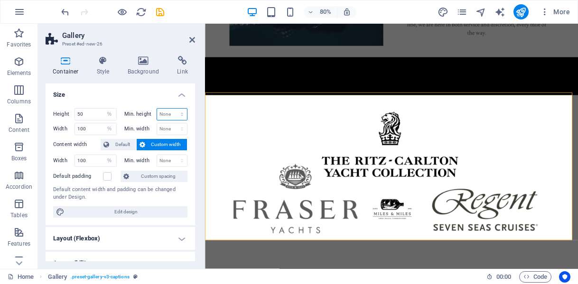
click at [166, 113] on select "None px rem % vh vw" at bounding box center [172, 114] width 30 height 11
select select "%"
click at [172, 109] on select "None px rem % vh vw" at bounding box center [172, 114] width 30 height 11
type input "50"
click at [167, 128] on select "None px rem % vh vw" at bounding box center [172, 128] width 30 height 11
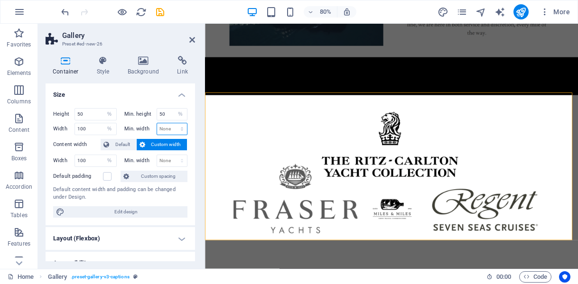
select select "%"
click at [172, 123] on select "None px rem % vh vw" at bounding box center [172, 128] width 30 height 11
type input "100"
click at [129, 196] on div "Default content width and padding can be changed under Design." at bounding box center [120, 194] width 134 height 16
click at [179, 159] on select "None px rem % vh vw" at bounding box center [172, 160] width 30 height 11
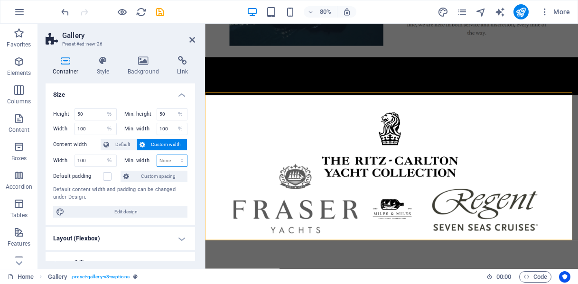
select select "%"
click at [172, 155] on select "None px rem % vh vw" at bounding box center [172, 160] width 30 height 11
type input "100"
click at [164, 198] on div "Default content width and padding can be changed under Design." at bounding box center [120, 194] width 134 height 16
click at [87, 115] on input "50" at bounding box center [95, 114] width 41 height 11
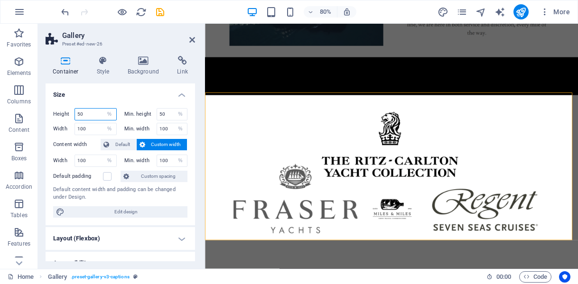
type input "5"
type input "25"
click at [169, 118] on input "50" at bounding box center [172, 114] width 30 height 11
type input "5"
type input "25"
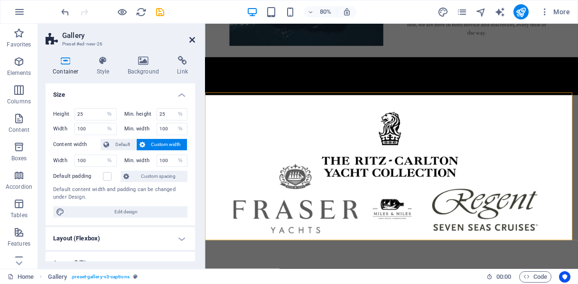
click at [192, 40] on icon at bounding box center [192, 40] width 6 height 8
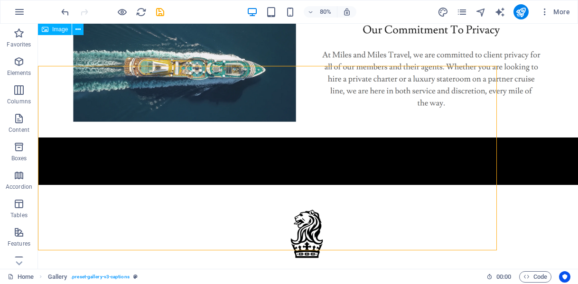
scroll to position [461, 0]
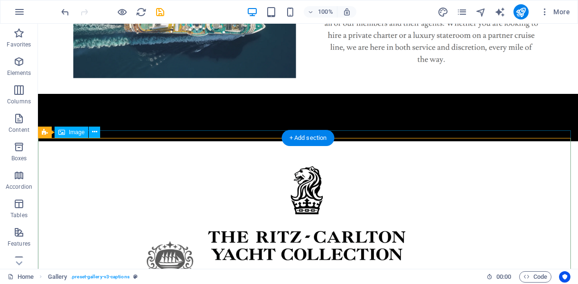
click at [317, 174] on figure at bounding box center [300, 255] width 540 height 235
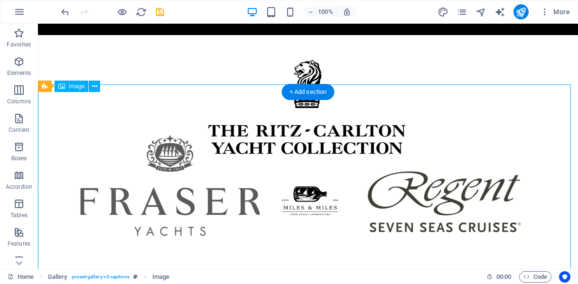
scroll to position [592, 0]
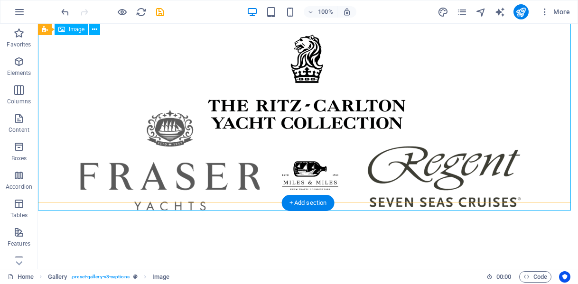
click at [112, 70] on figure at bounding box center [300, 123] width 540 height 235
click at [62, 75] on figure at bounding box center [300, 123] width 540 height 235
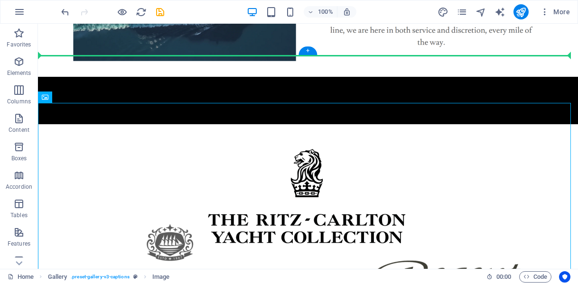
scroll to position [405, 0]
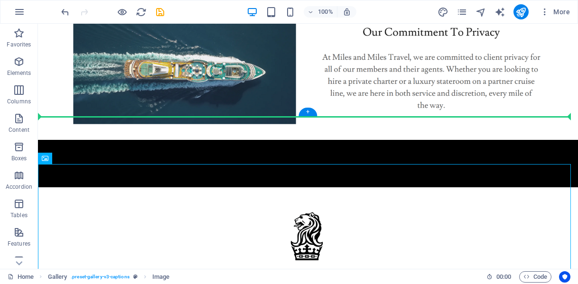
drag, startPoint x: 101, startPoint y: 55, endPoint x: 78, endPoint y: 42, distance: 26.4
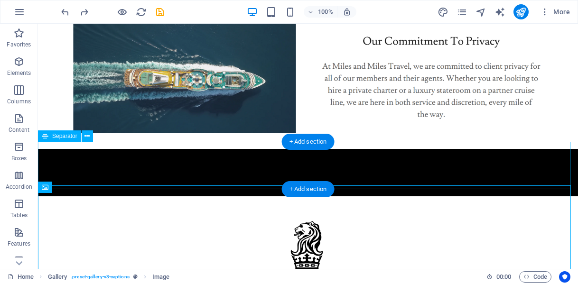
click at [78, 180] on div at bounding box center [308, 172] width 540 height 47
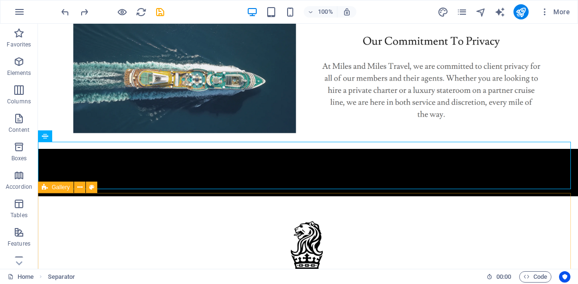
click at [52, 184] on div "Gallery" at bounding box center [56, 187] width 36 height 11
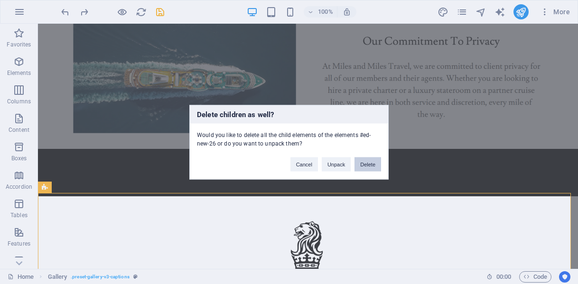
click at [372, 163] on button "Delete" at bounding box center [368, 164] width 27 height 14
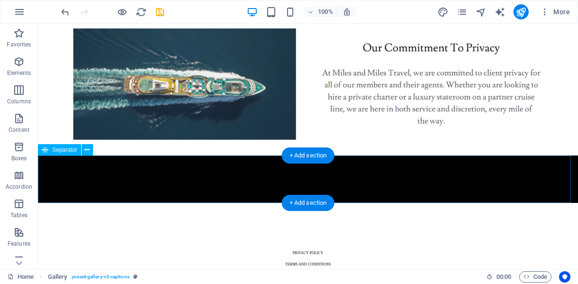
scroll to position [392, 0]
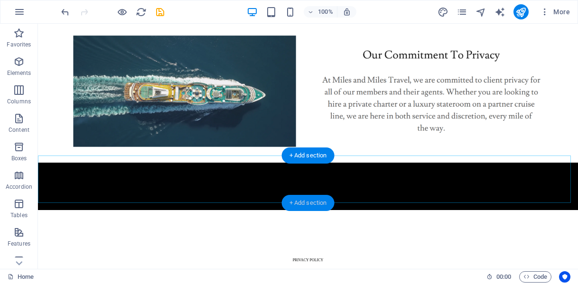
click at [309, 206] on div "+ Add section" at bounding box center [308, 203] width 53 height 16
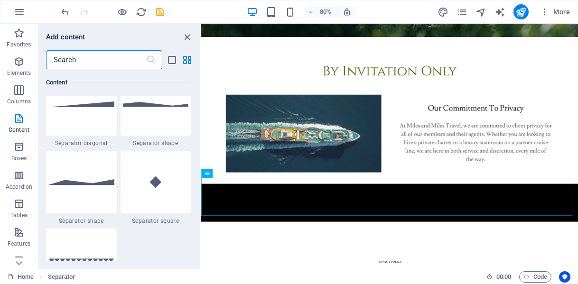
scroll to position [2386, 0]
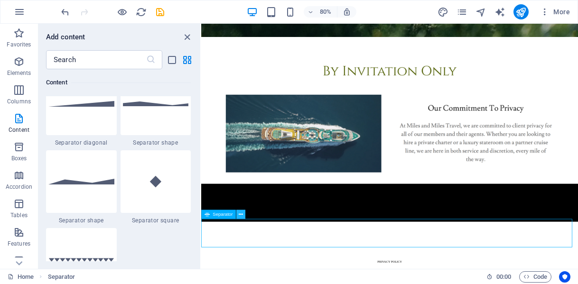
click at [241, 217] on icon at bounding box center [241, 215] width 4 height 8
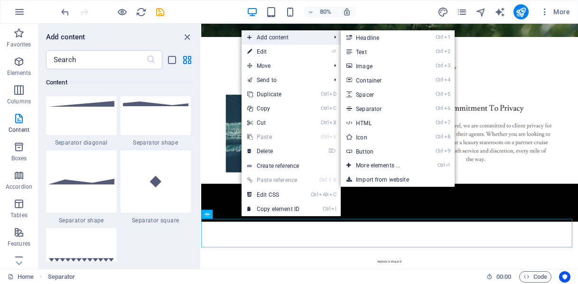
click at [278, 38] on span "Add content" at bounding box center [284, 37] width 85 height 14
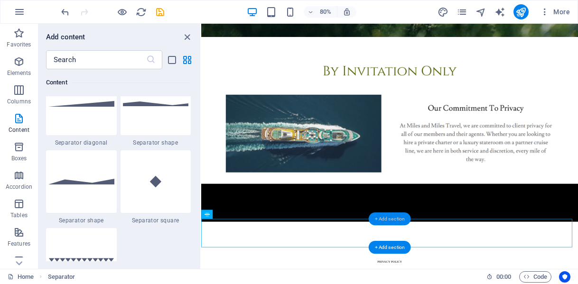
click at [395, 221] on div "+ Add section" at bounding box center [390, 219] width 42 height 13
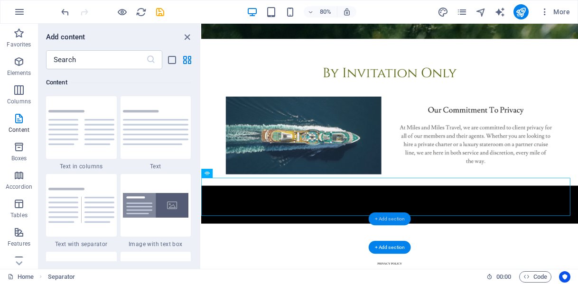
scroll to position [263, 0]
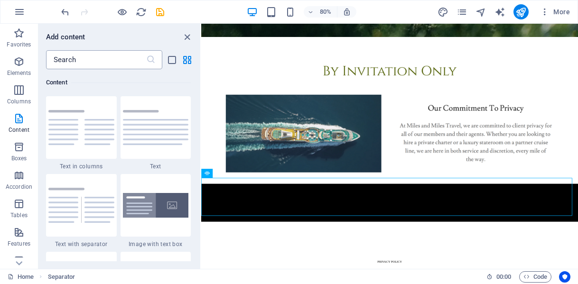
click at [94, 60] on input "text" at bounding box center [96, 59] width 100 height 19
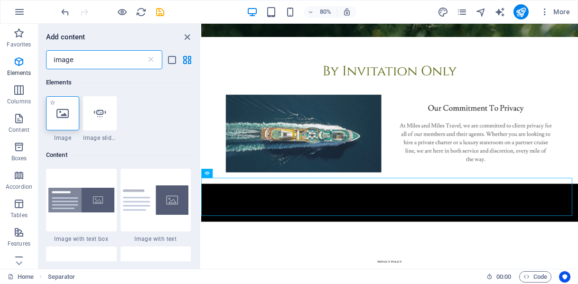
type input "image"
click at [66, 116] on icon at bounding box center [63, 113] width 12 height 12
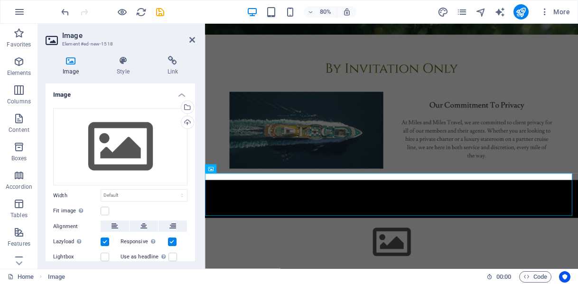
scroll to position [315, 0]
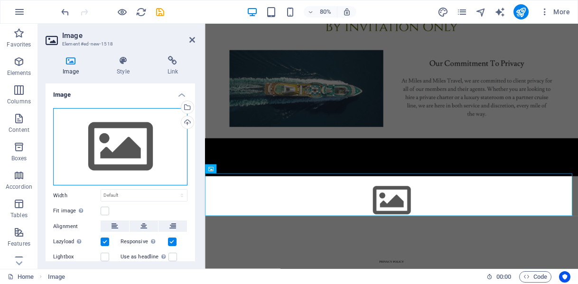
click at [103, 148] on div "Drag files here, click to choose files or select files from Files or our free s…" at bounding box center [120, 147] width 134 height 78
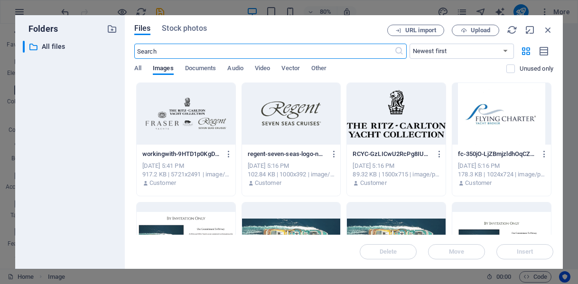
scroll to position [0, 0]
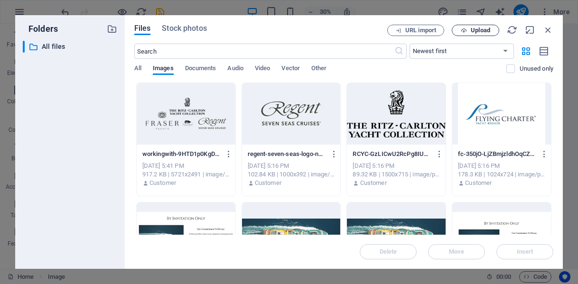
click at [479, 32] on span "Upload" at bounding box center [480, 31] width 19 height 6
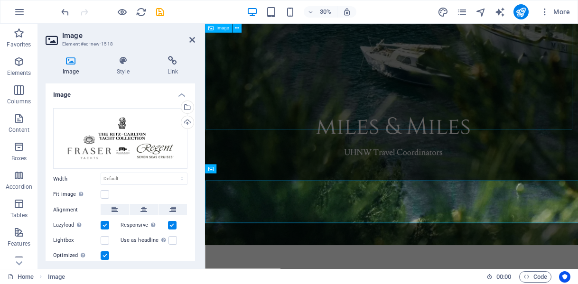
scroll to position [315, 0]
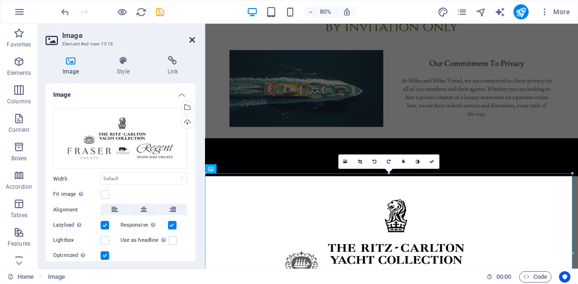
click at [192, 39] on icon at bounding box center [192, 40] width 6 height 8
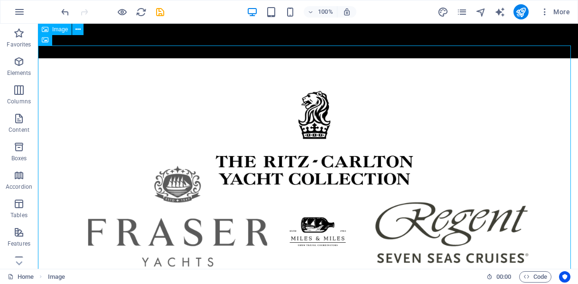
scroll to position [554, 0]
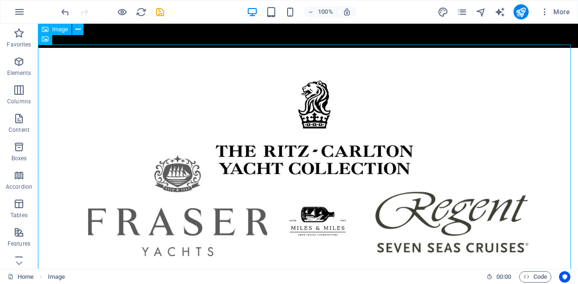
click at [420, 140] on figure at bounding box center [308, 169] width 540 height 235
click at [77, 42] on icon at bounding box center [77, 39] width 5 height 10
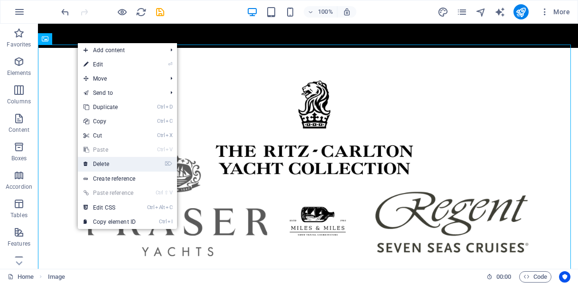
click at [110, 169] on link "⌦ Delete" at bounding box center [110, 164] width 64 height 14
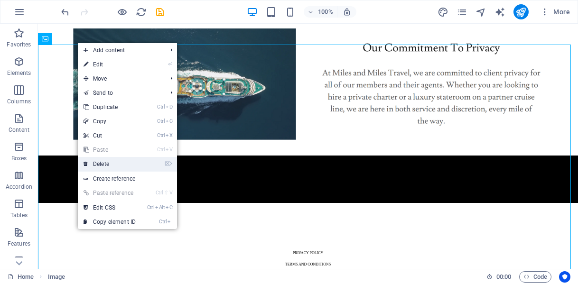
scroll to position [392, 0]
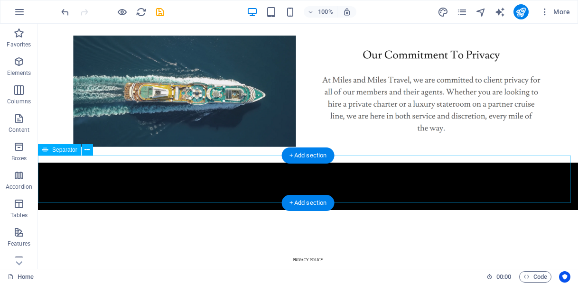
click at [316, 188] on div at bounding box center [308, 186] width 540 height 47
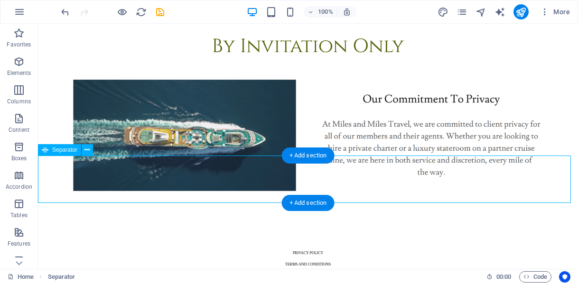
scroll to position [340, 0]
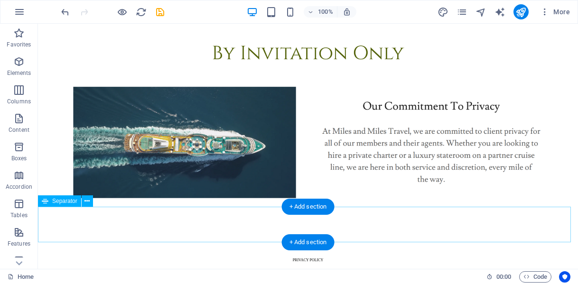
click at [348, 218] on div at bounding box center [308, 232] width 540 height 36
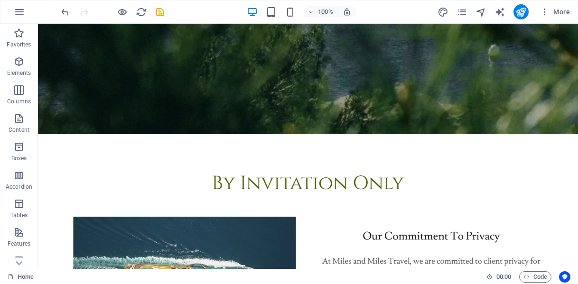
scroll to position [297, 0]
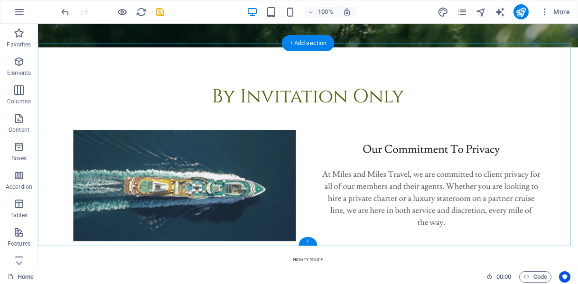
click at [306, 243] on div "+" at bounding box center [308, 241] width 19 height 9
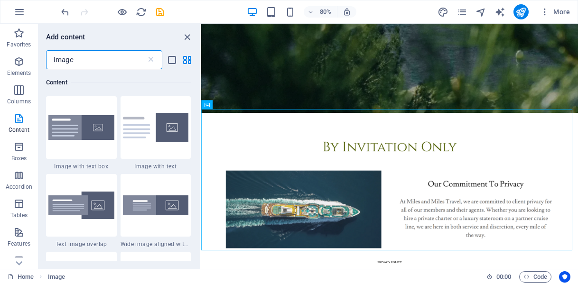
scroll to position [0, 0]
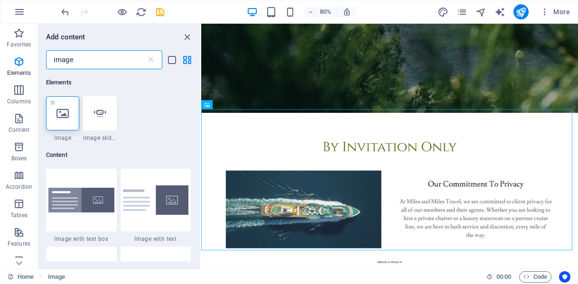
click at [63, 115] on icon at bounding box center [63, 113] width 12 height 12
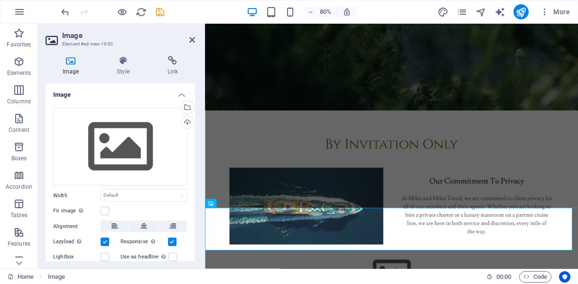
scroll to position [217, 0]
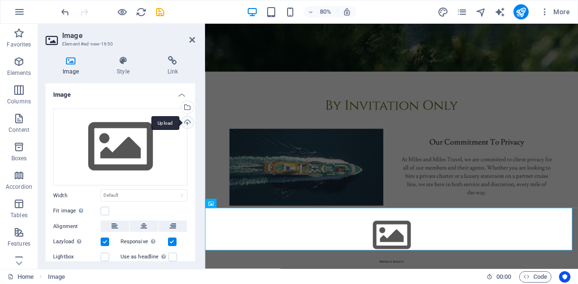
click at [187, 124] on div "Upload" at bounding box center [186, 123] width 14 height 14
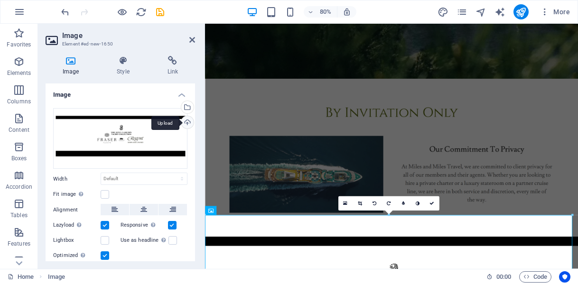
scroll to position [207, 0]
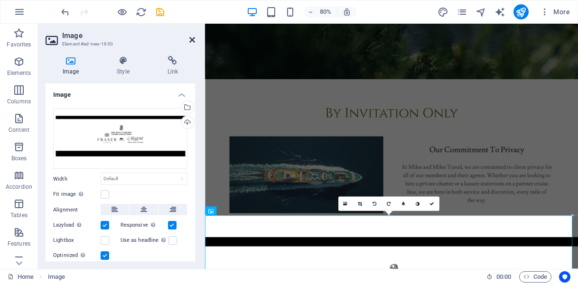
click at [192, 41] on icon at bounding box center [192, 40] width 6 height 8
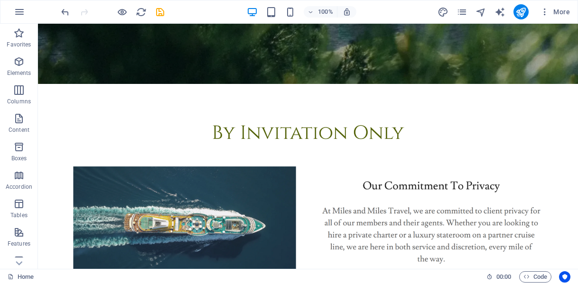
scroll to position [261, 0]
